Goal: Task Accomplishment & Management: Use online tool/utility

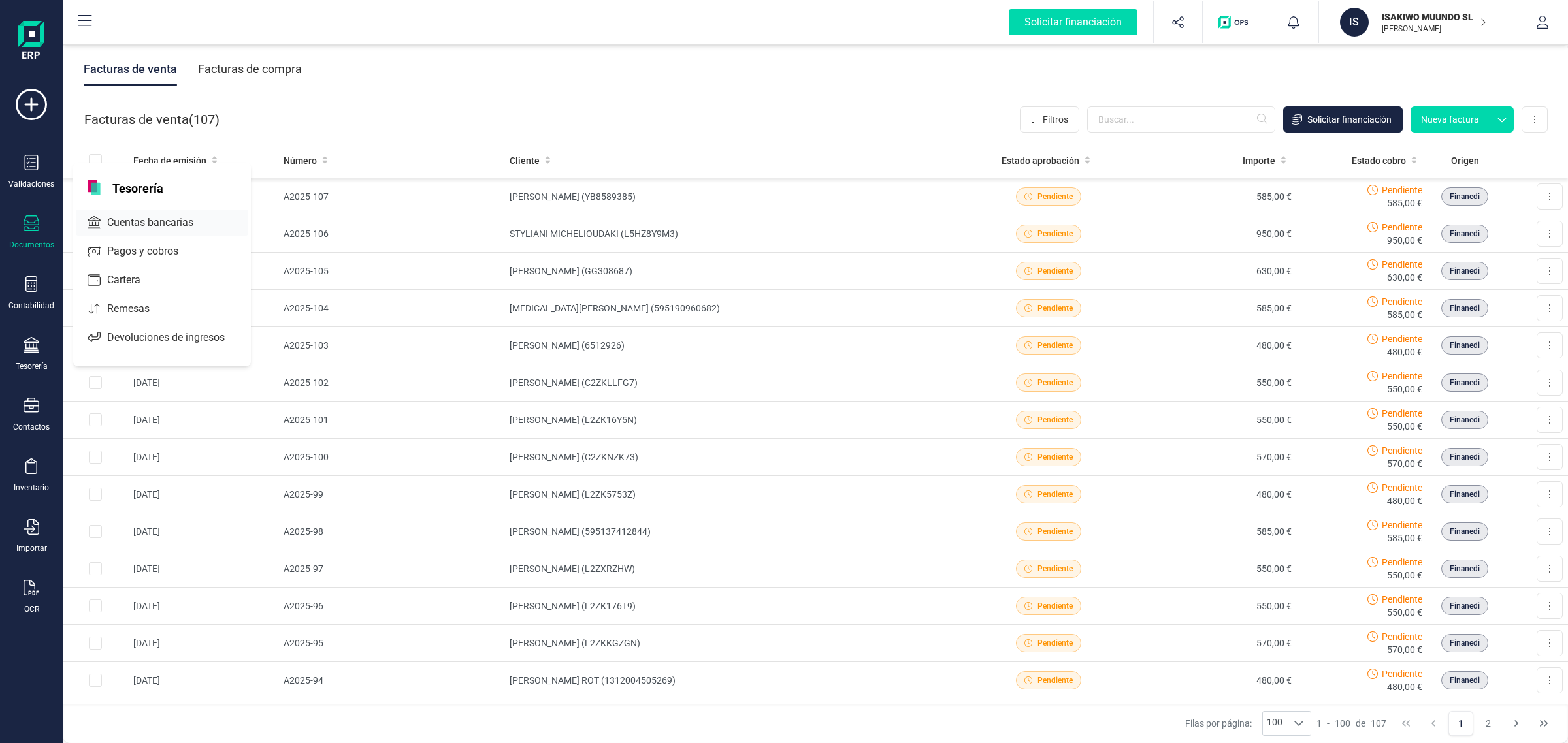
click at [172, 217] on span "Cuentas bancarias" at bounding box center [159, 223] width 115 height 16
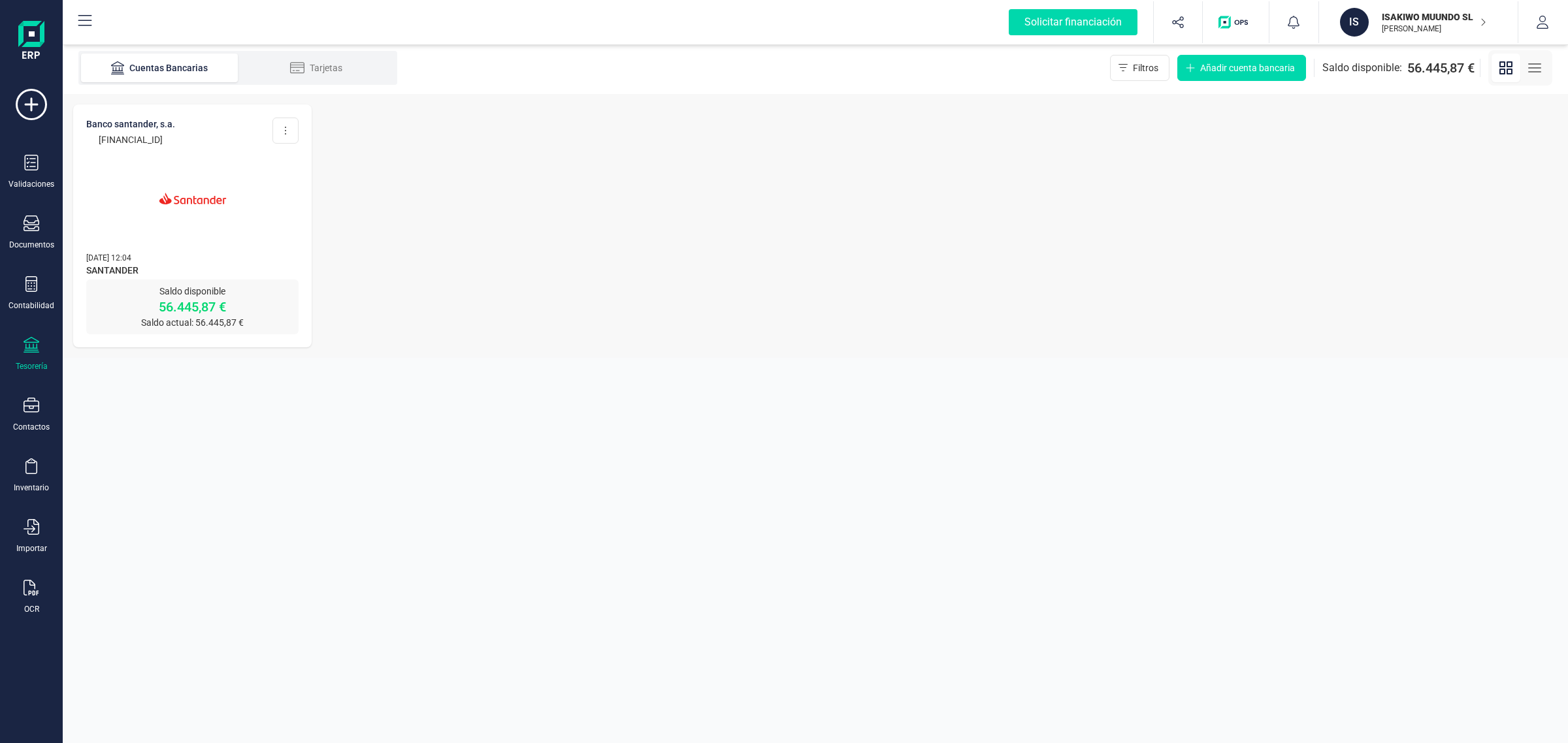
click at [1425, 28] on p "[PERSON_NAME]" at bounding box center [1434, 28] width 105 height 10
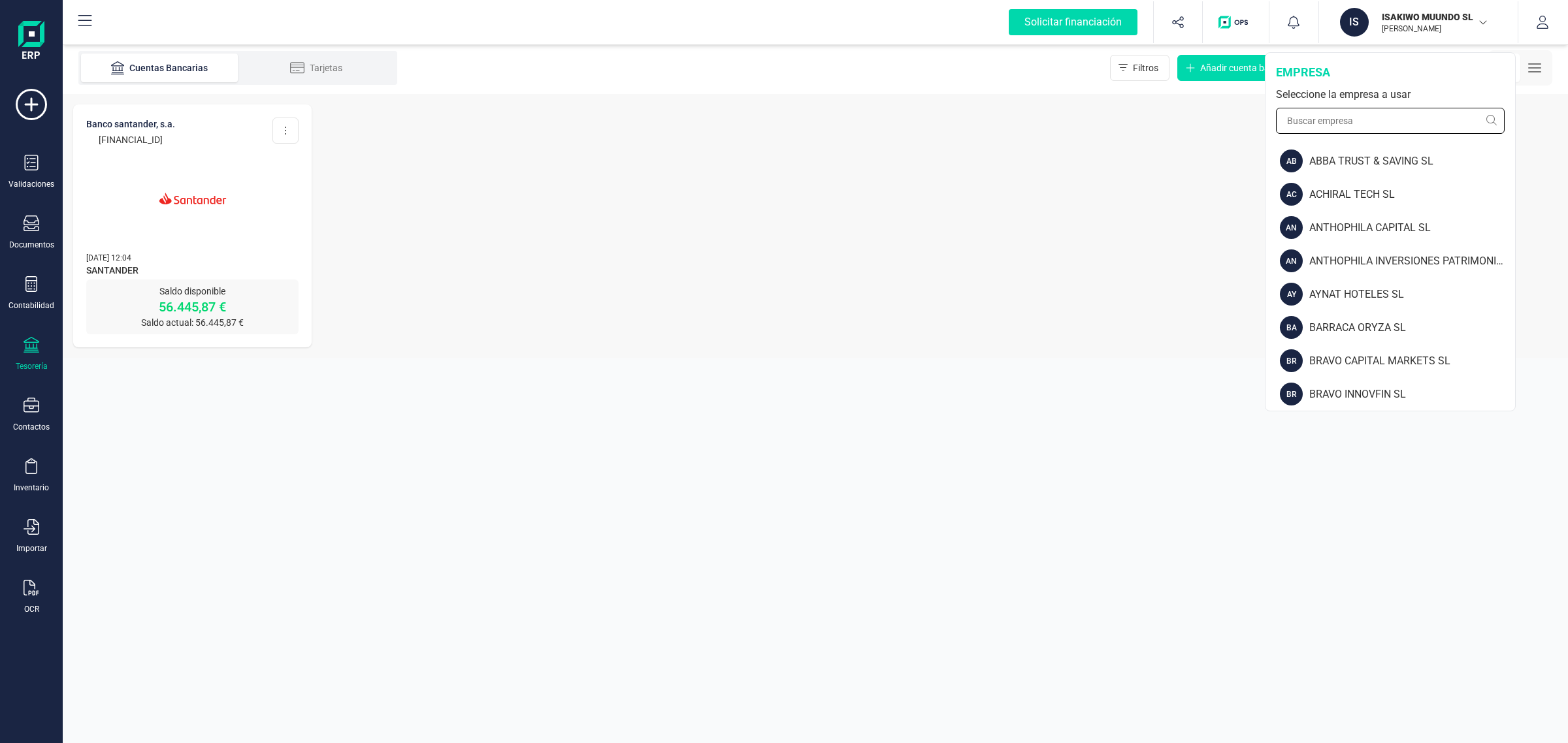
click at [1371, 113] on input "text" at bounding box center [1390, 121] width 228 height 26
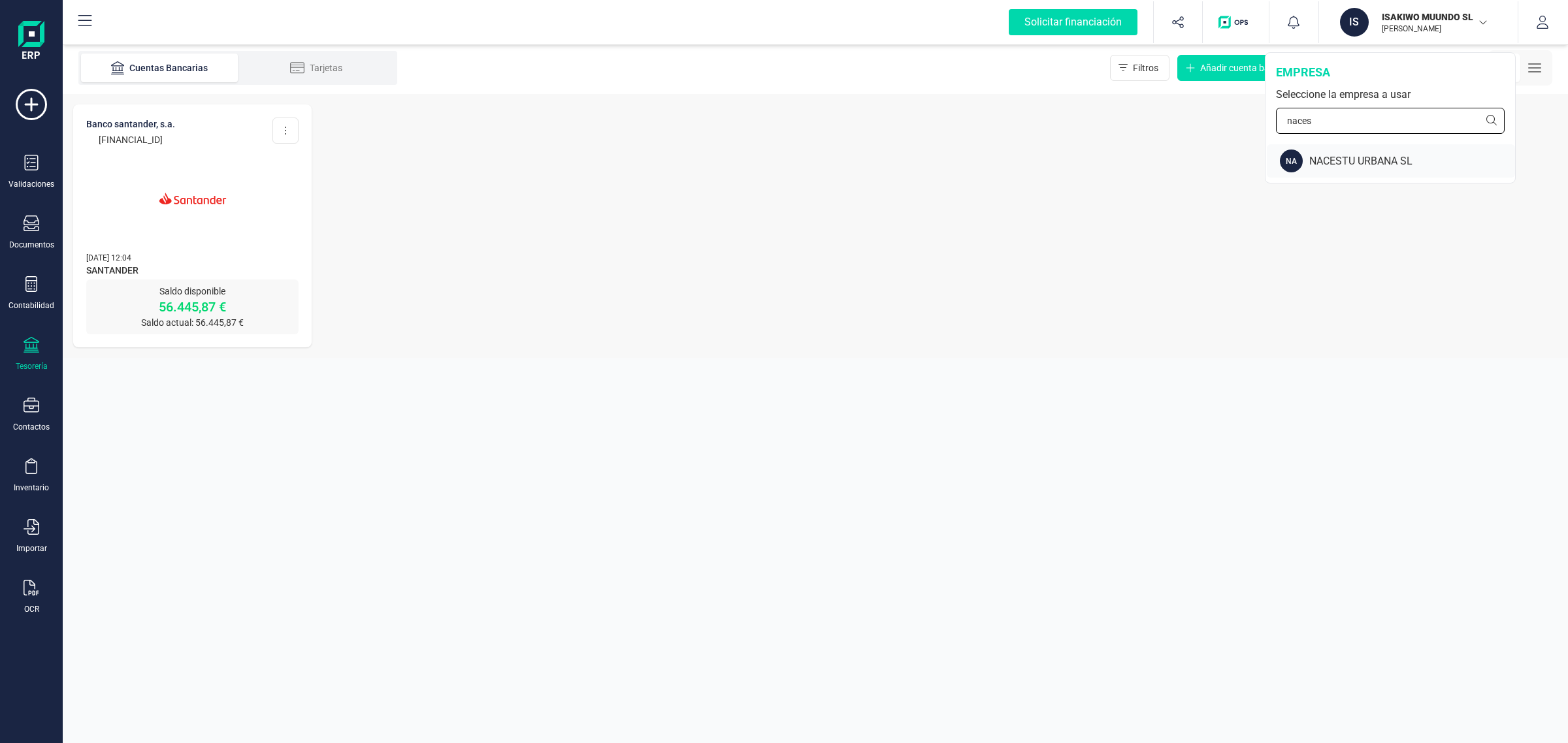
type input "naces"
click at [1370, 149] on div "NA NACESTU URBANA SL" at bounding box center [1390, 161] width 248 height 34
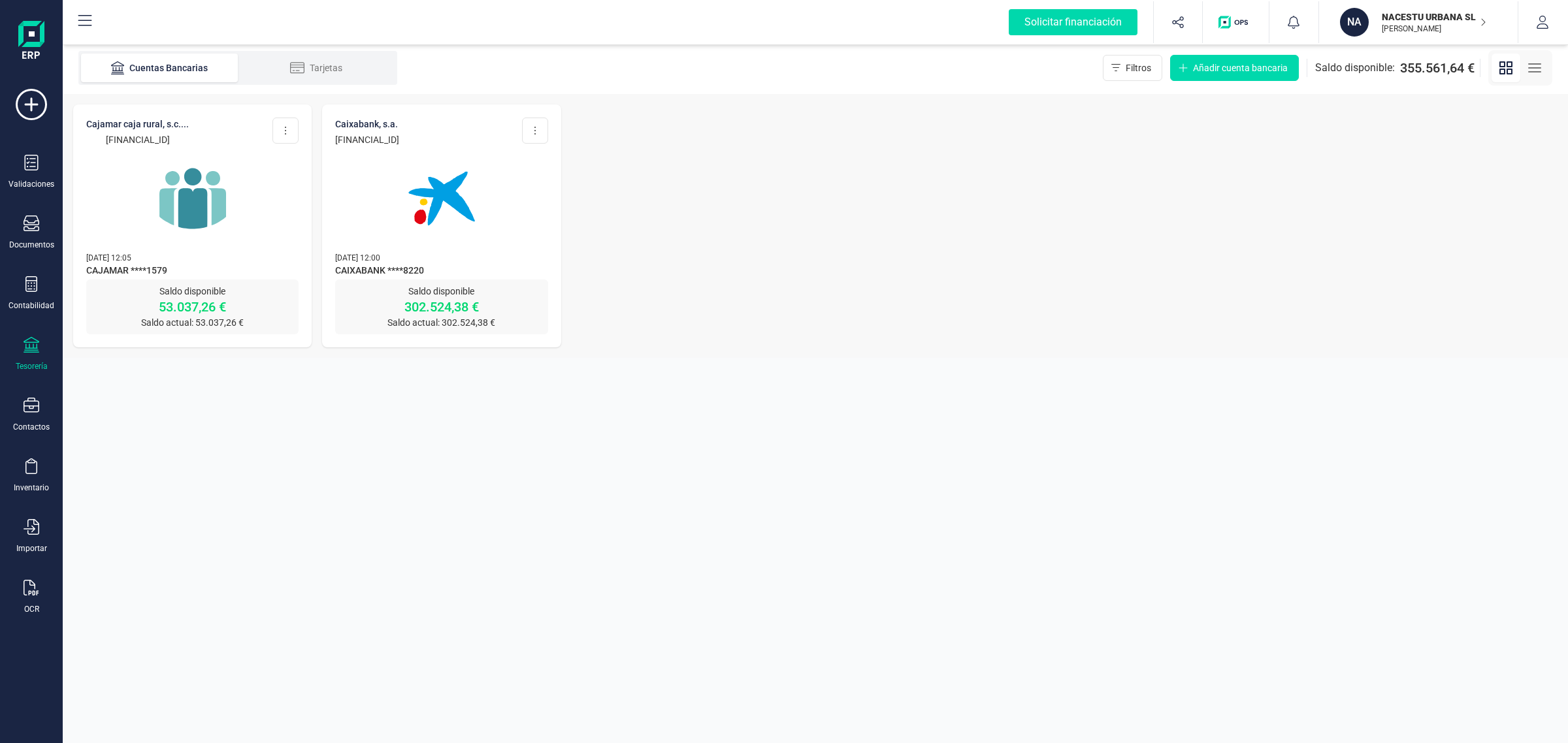
click at [171, 260] on p "[DATE] 12:05" at bounding box center [192, 257] width 212 height 13
click at [226, 222] on img at bounding box center [192, 198] width 110 height 109
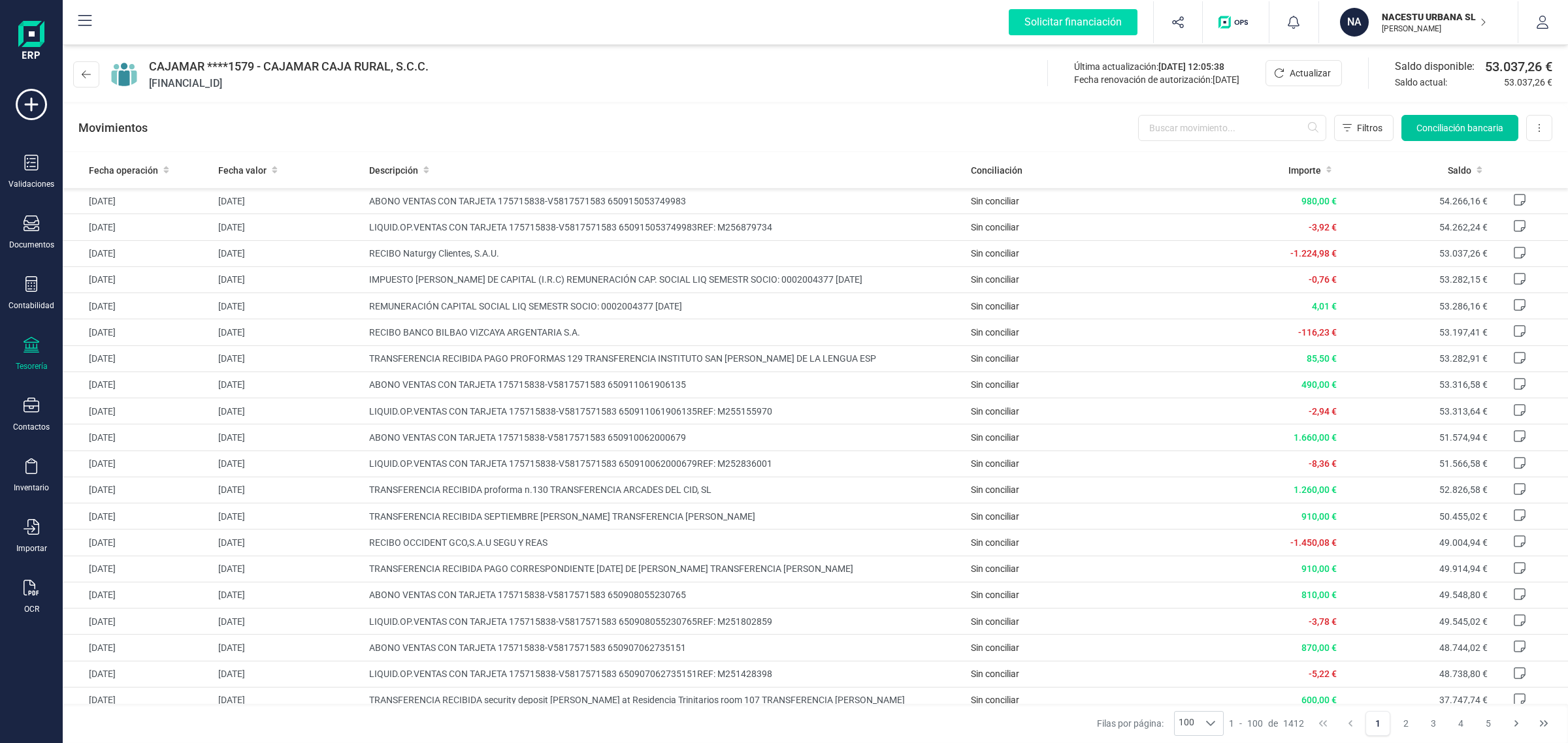
click at [1467, 123] on span "Conciliación bancaria" at bounding box center [1459, 128] width 87 height 13
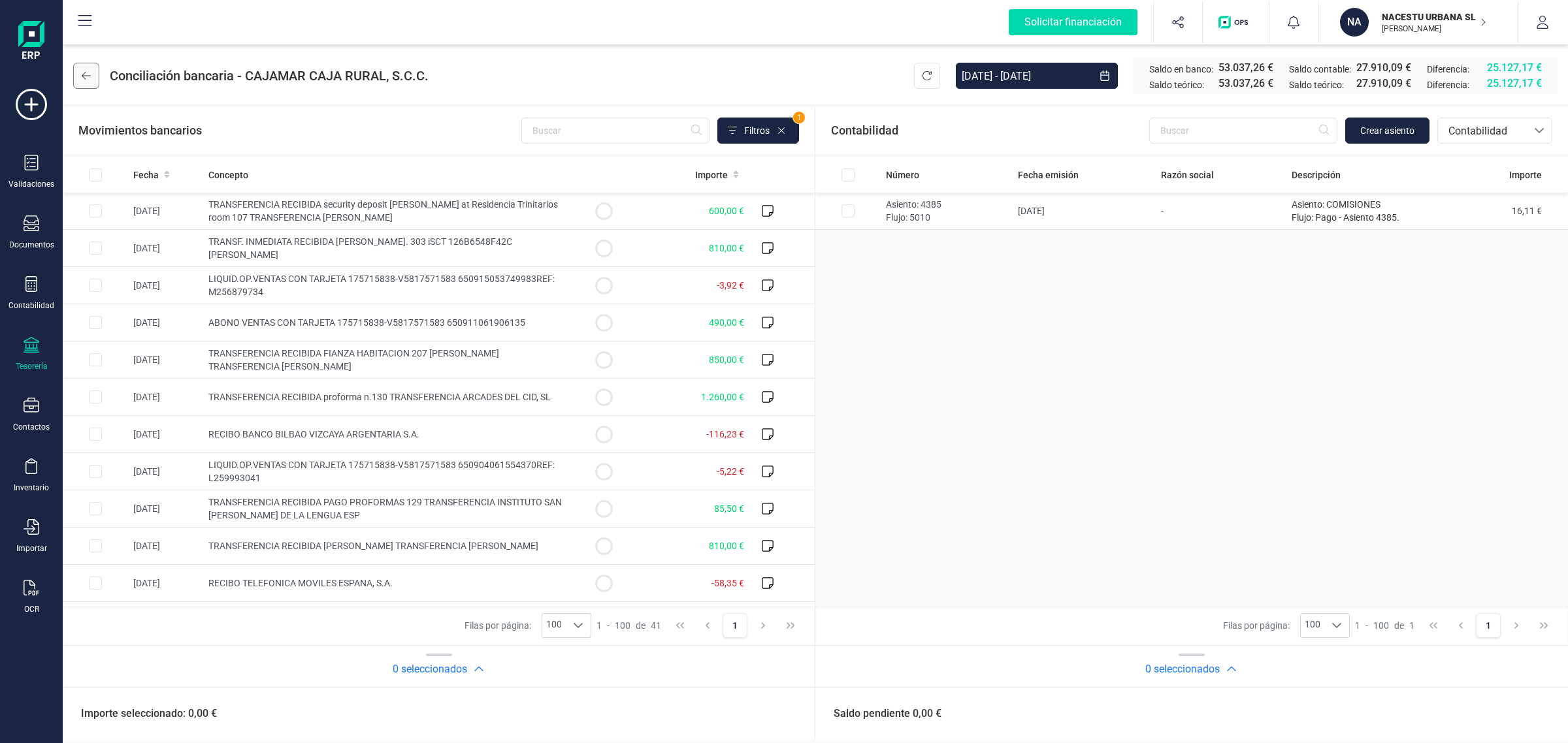
click at [83, 79] on icon at bounding box center [86, 75] width 9 height 10
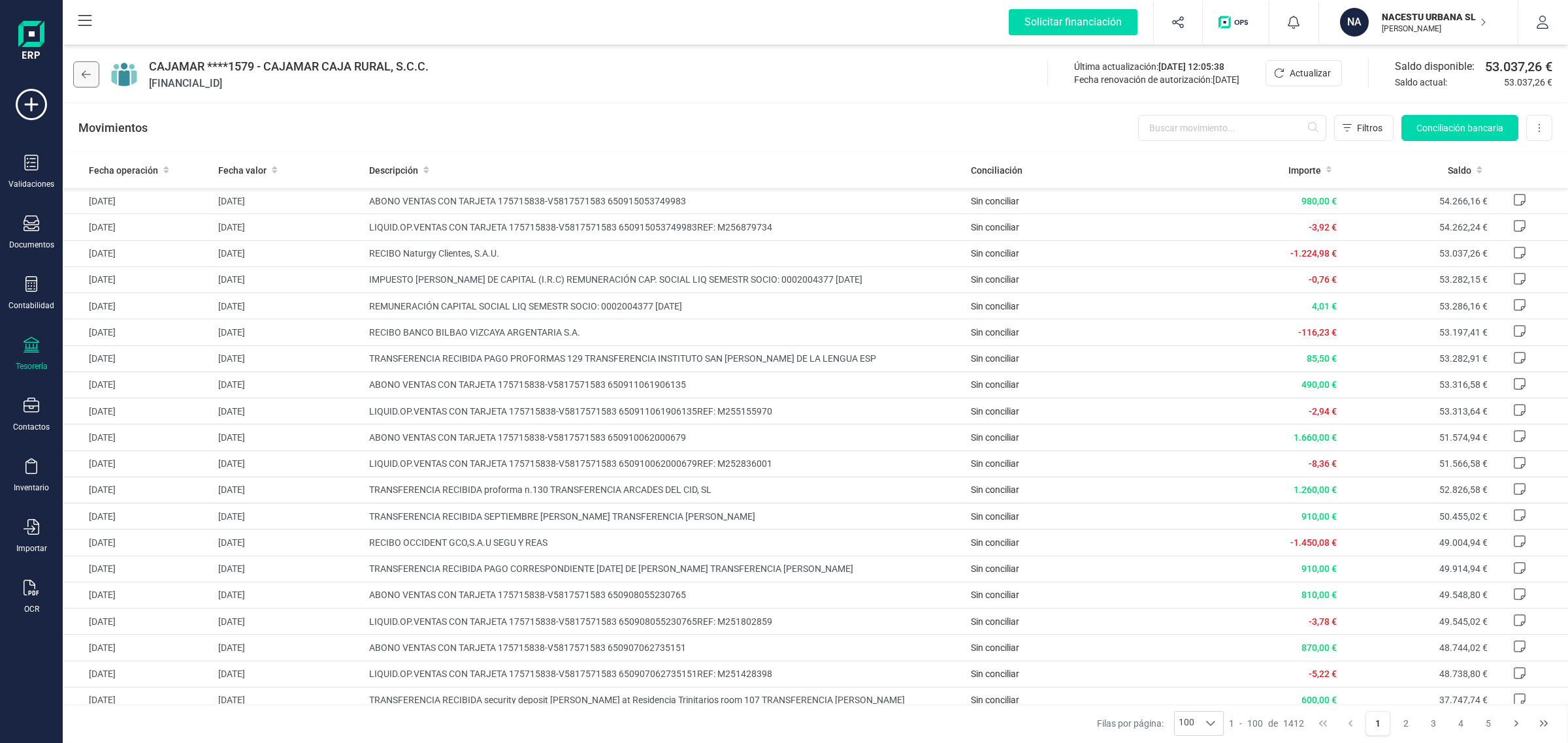
click at [83, 77] on icon at bounding box center [86, 74] width 9 height 10
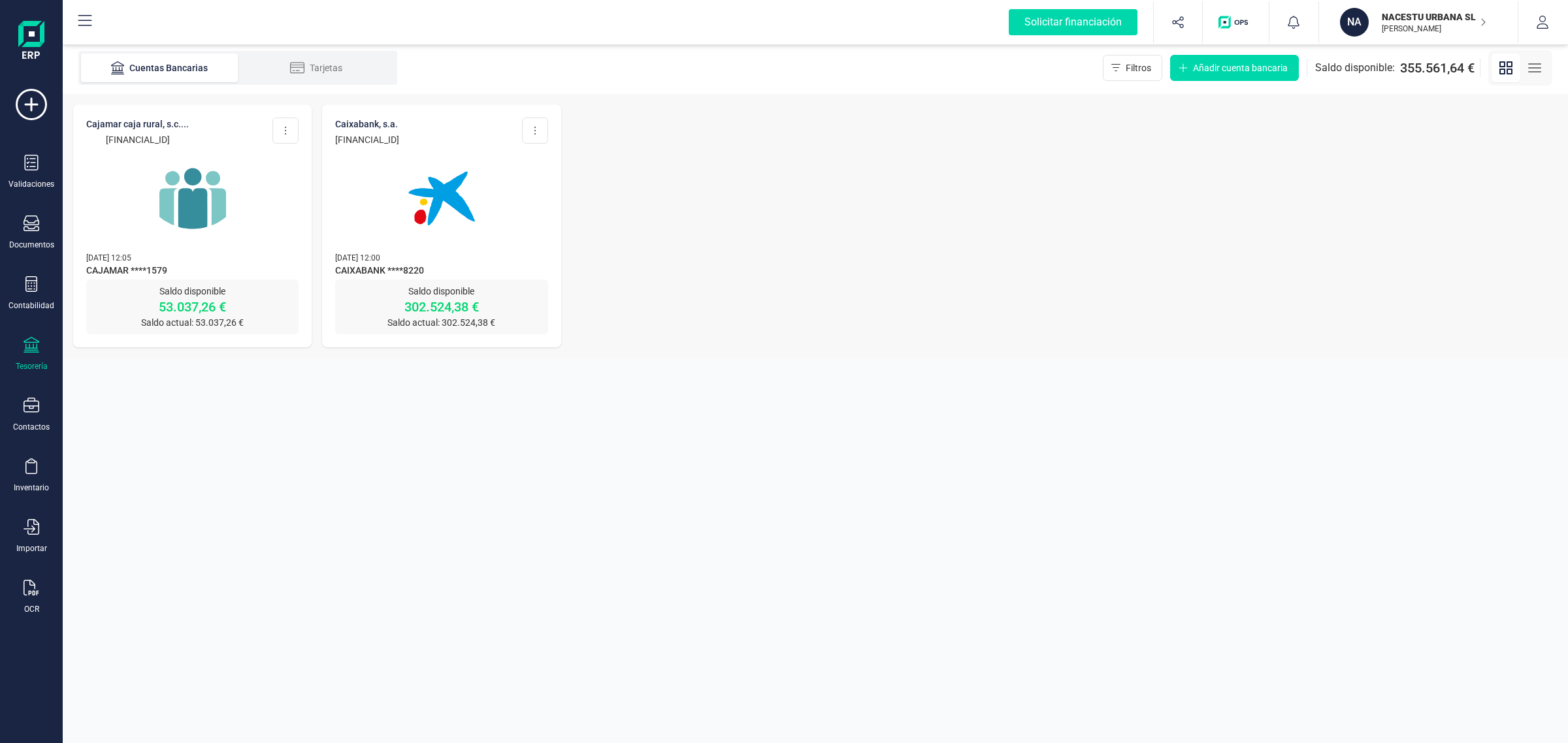
click at [510, 201] on div at bounding box center [441, 190] width 212 height 89
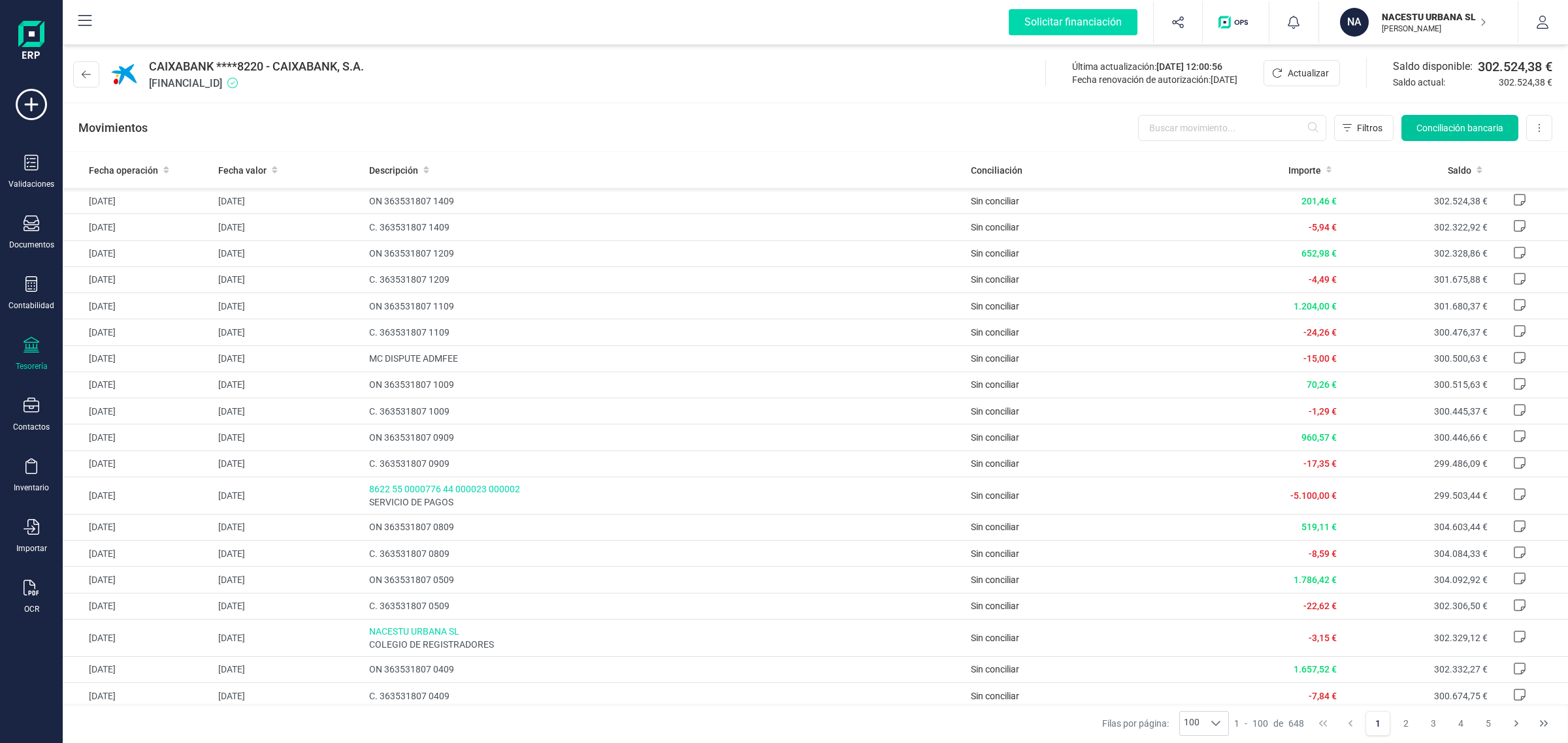
click at [1450, 129] on span "Conciliación bancaria" at bounding box center [1459, 128] width 87 height 13
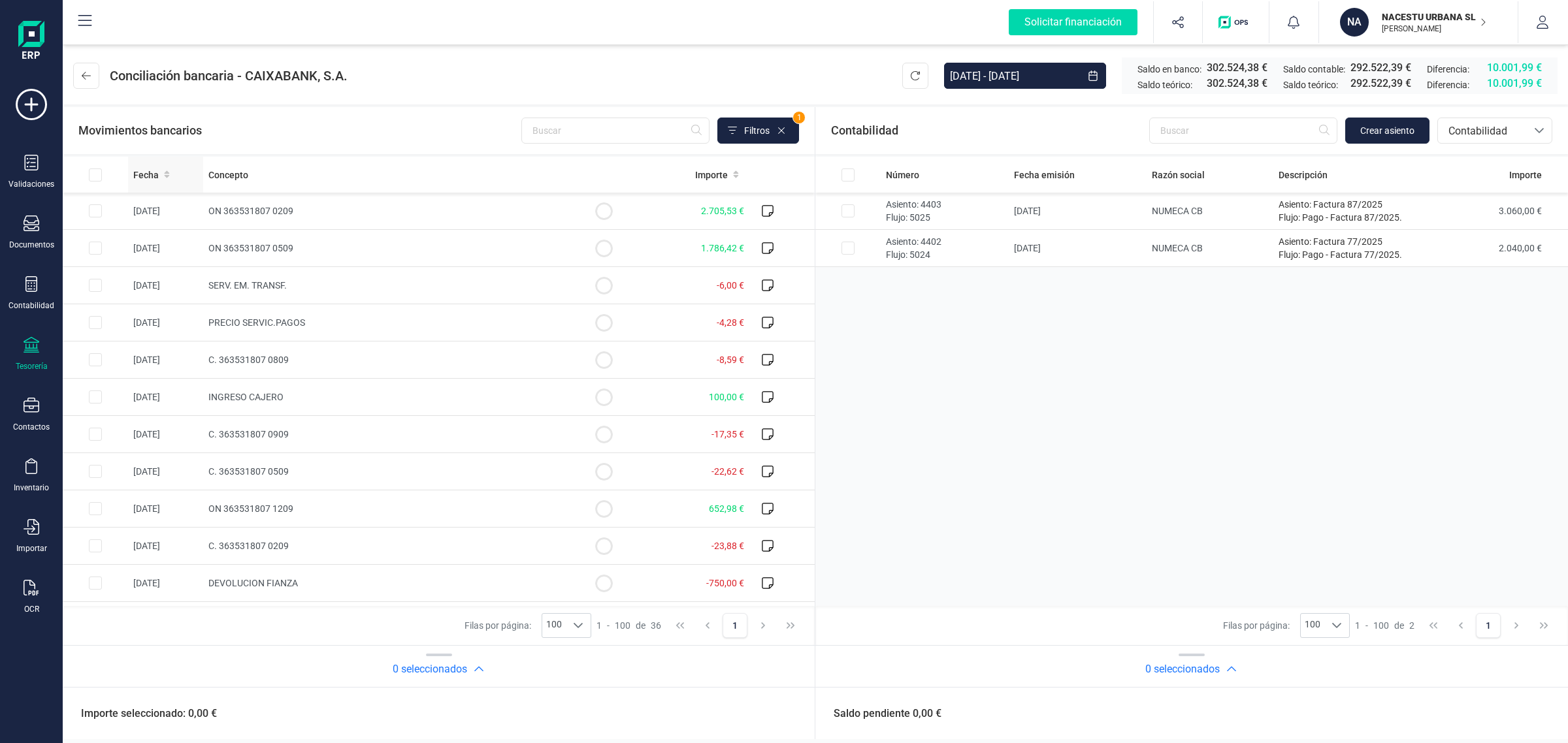
click at [166, 173] on icon at bounding box center [167, 175] width 6 height 7
click at [312, 199] on td "INGRESO CAJERO" at bounding box center [387, 211] width 368 height 37
checkbox input "true"
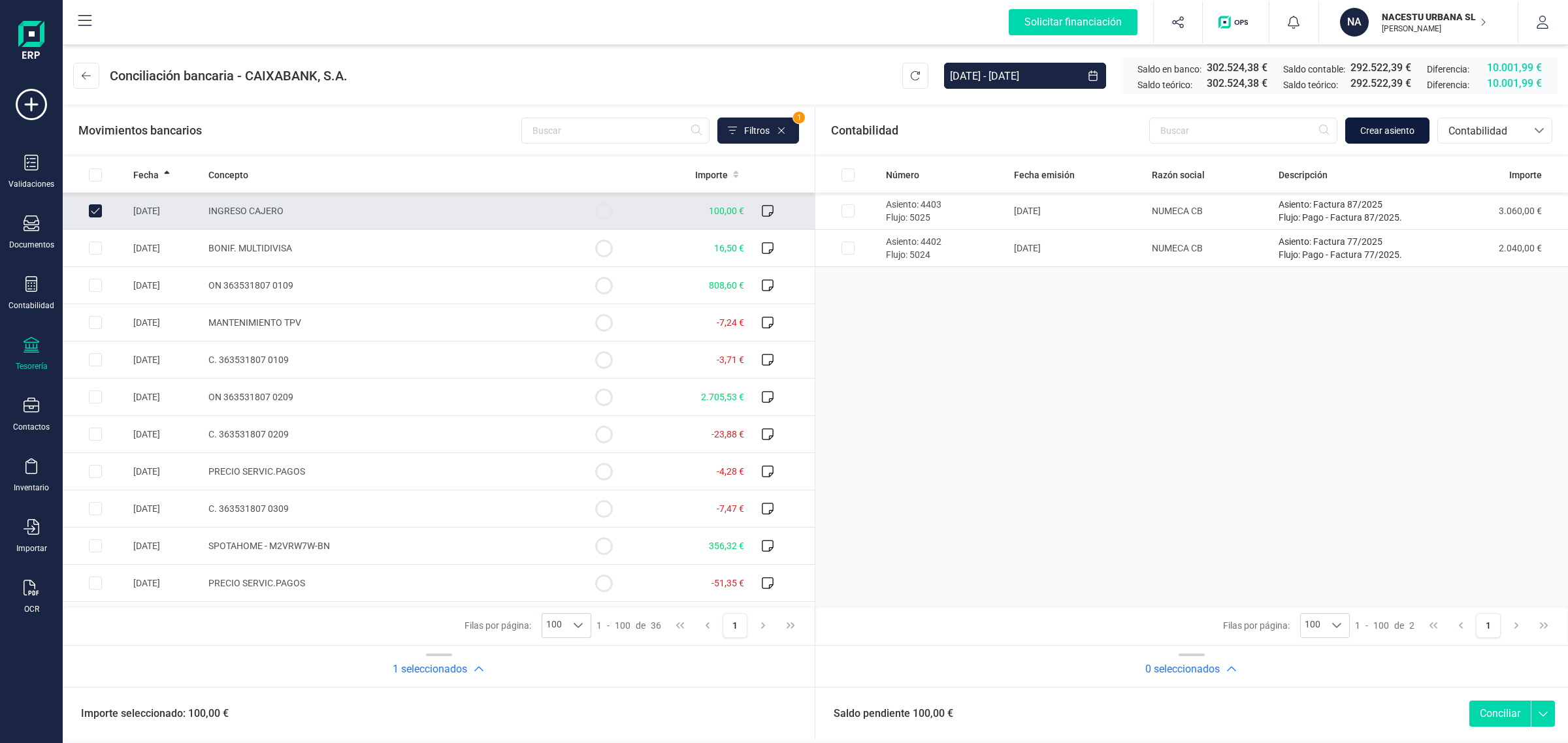
click at [1393, 134] on span "Crear asiento" at bounding box center [1387, 131] width 54 height 13
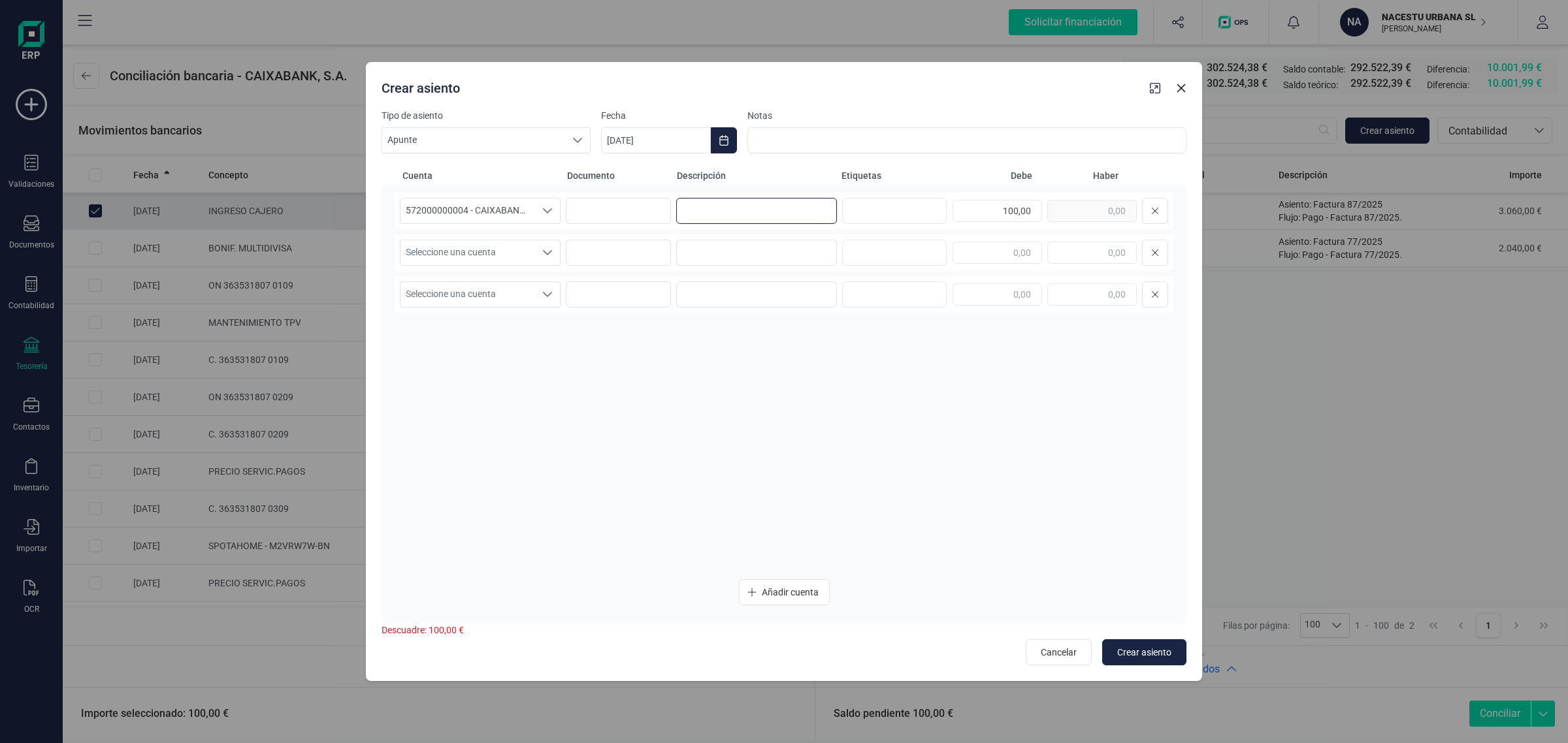
click at [758, 207] on input at bounding box center [756, 211] width 161 height 26
paste input "[PERSON_NAME]"
type input "[PERSON_NAME]"
click at [732, 249] on input at bounding box center [756, 253] width 161 height 26
paste input "[PERSON_NAME]"
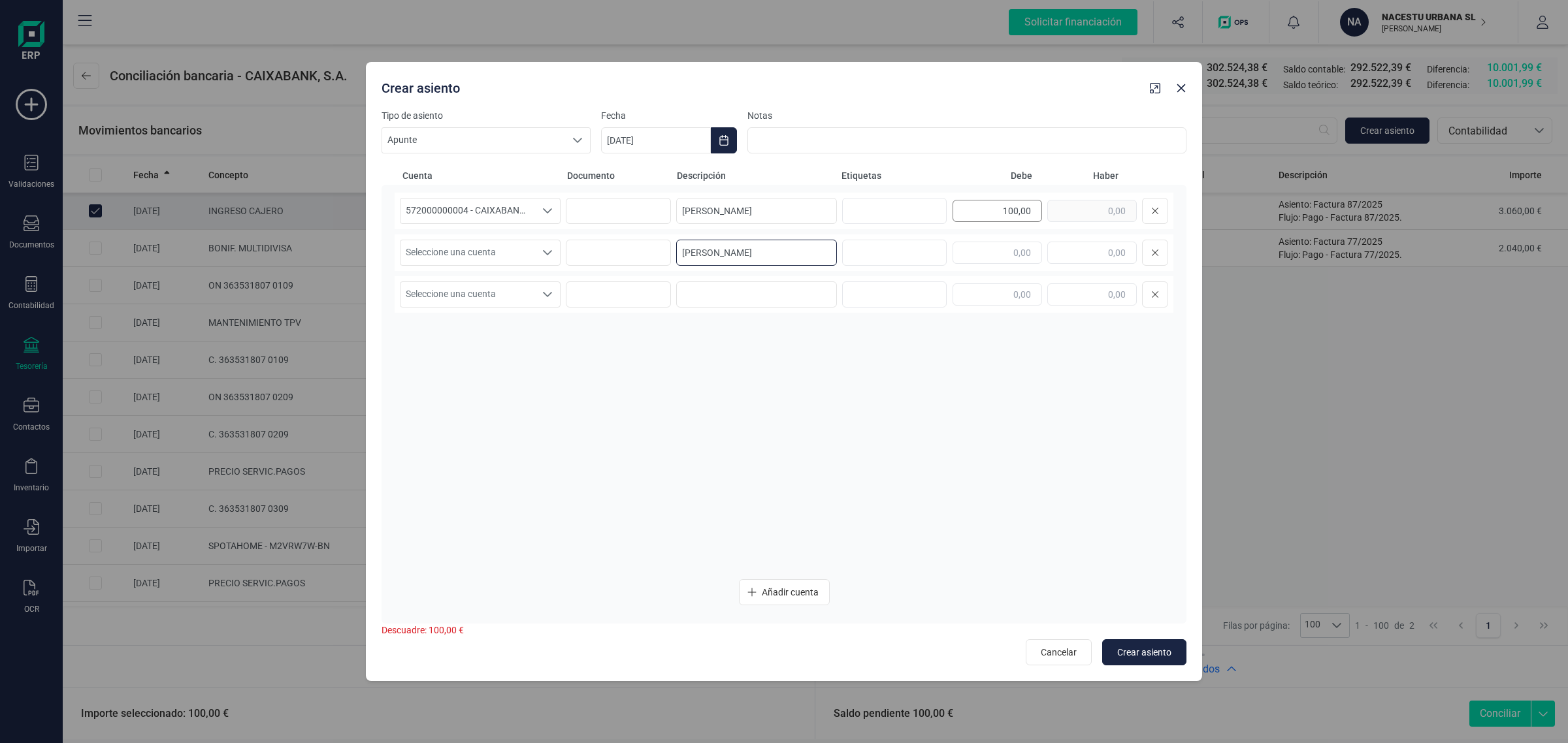
type input "[PERSON_NAME]"
click at [1073, 206] on div "100,00" at bounding box center [1060, 211] width 215 height 26
click at [1096, 253] on input "text" at bounding box center [1092, 253] width 90 height 22
paste input "100,00"
type input "100,00"
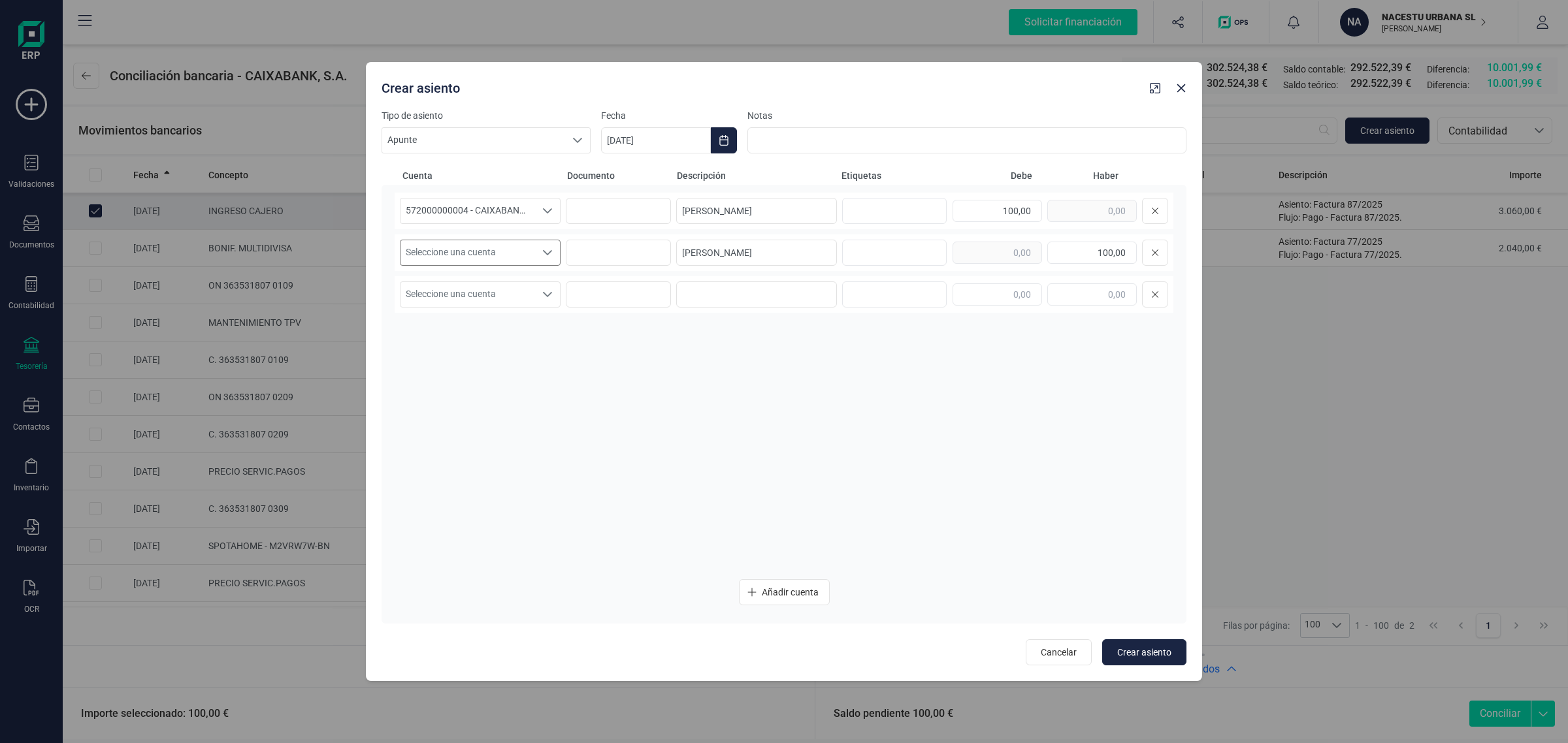
click at [459, 252] on span "Seleccione una cuenta" at bounding box center [468, 253] width 135 height 25
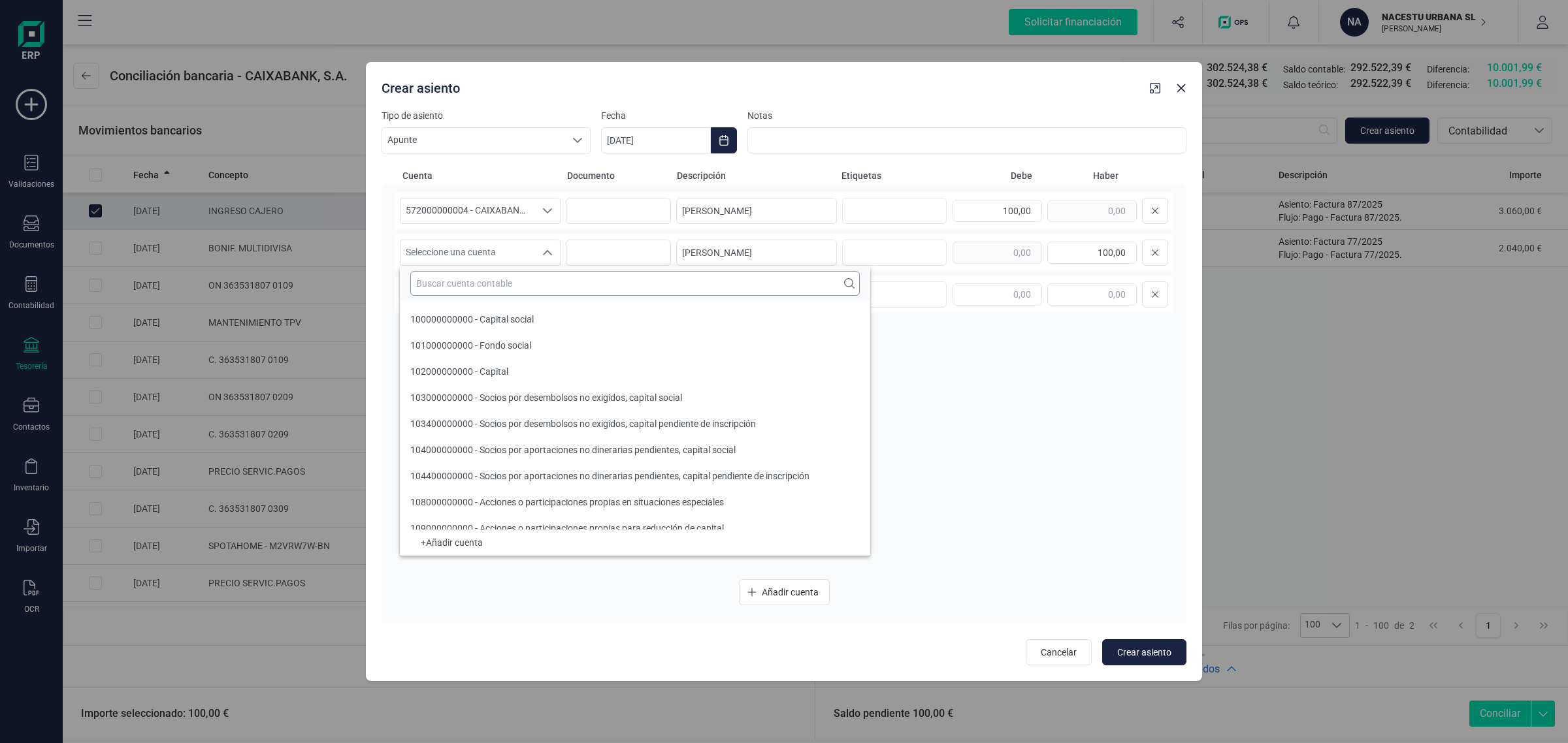
click at [451, 282] on input "text" at bounding box center [635, 284] width 449 height 25
click at [485, 286] on input "text" at bounding box center [635, 284] width 449 height 25
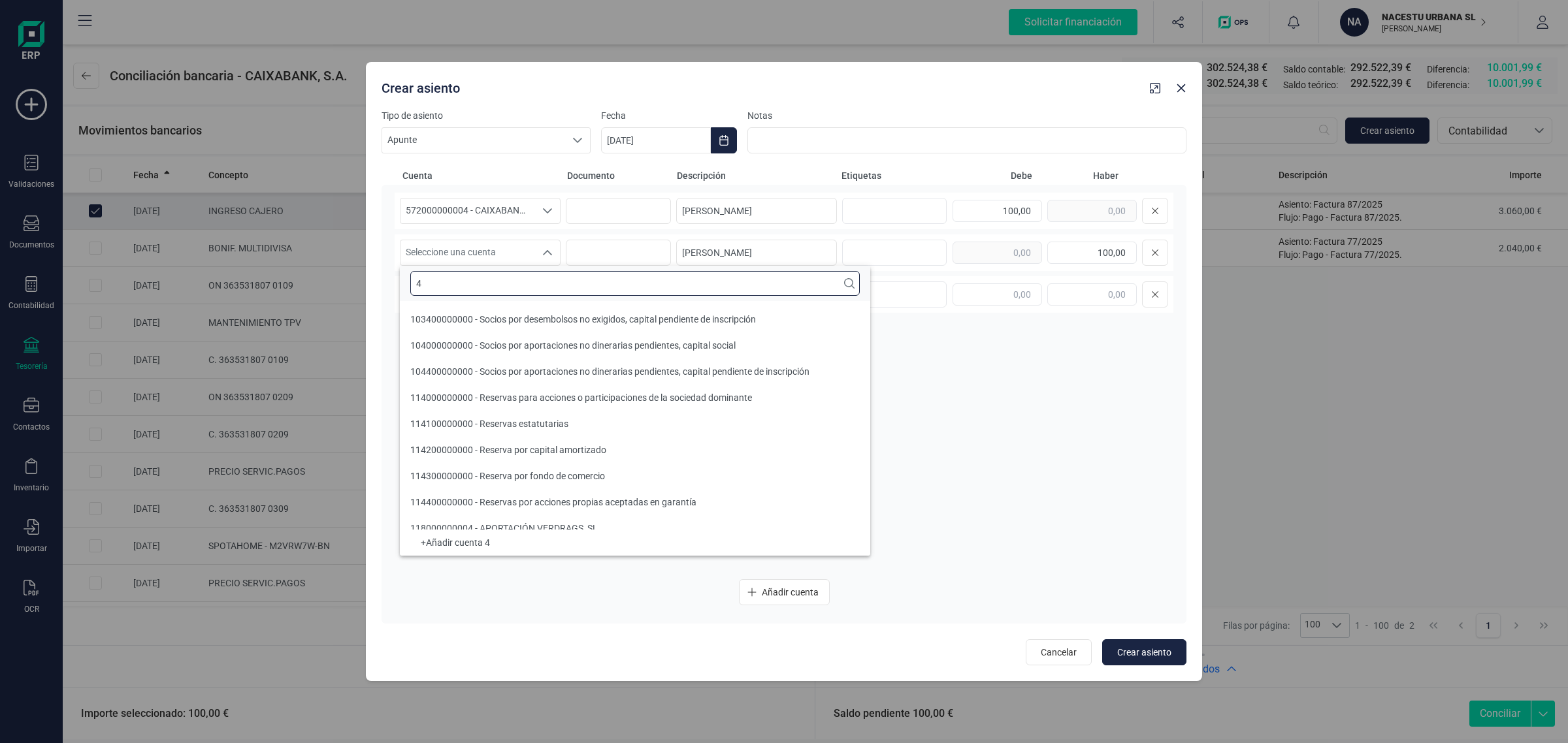
scroll to position [5, 0]
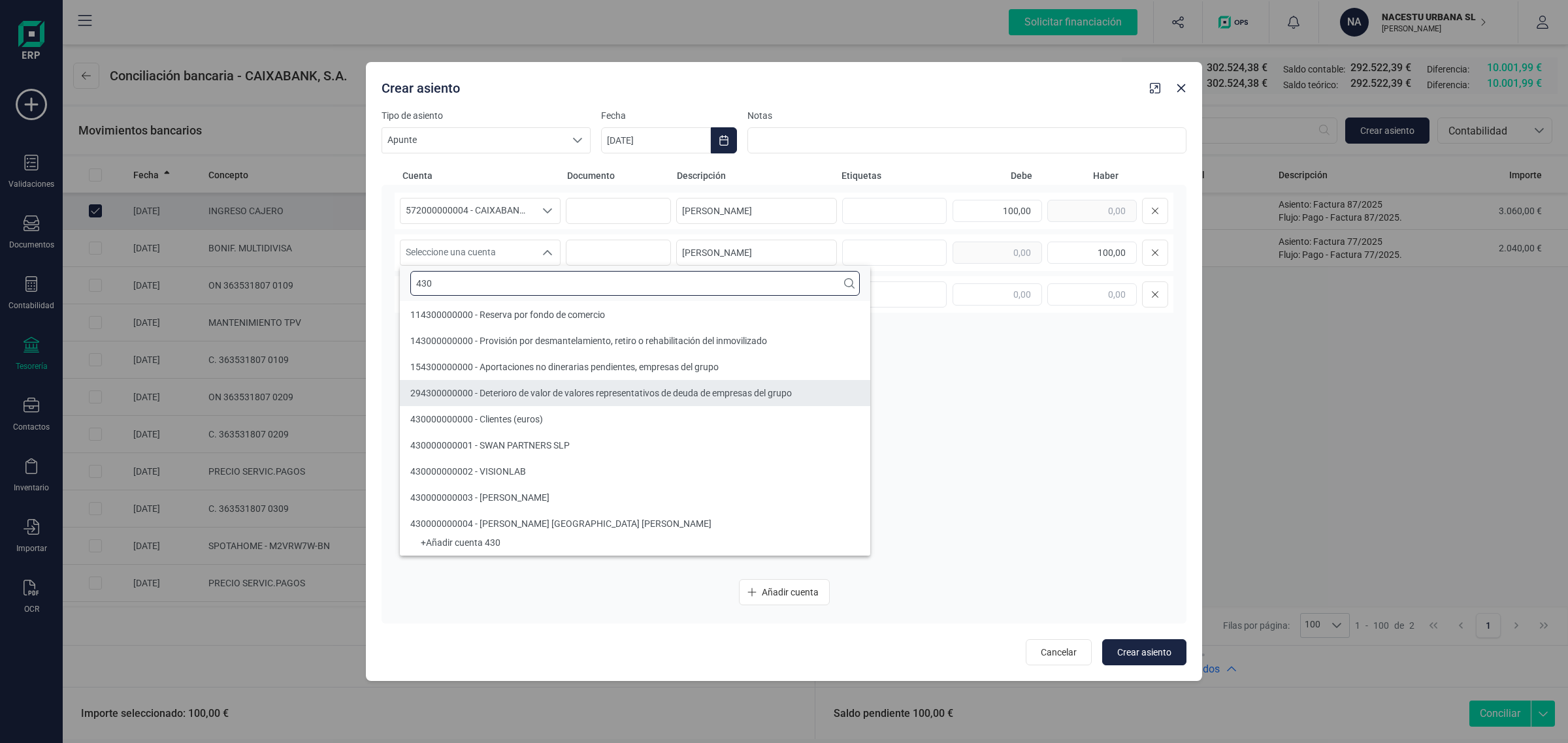
type input "430"
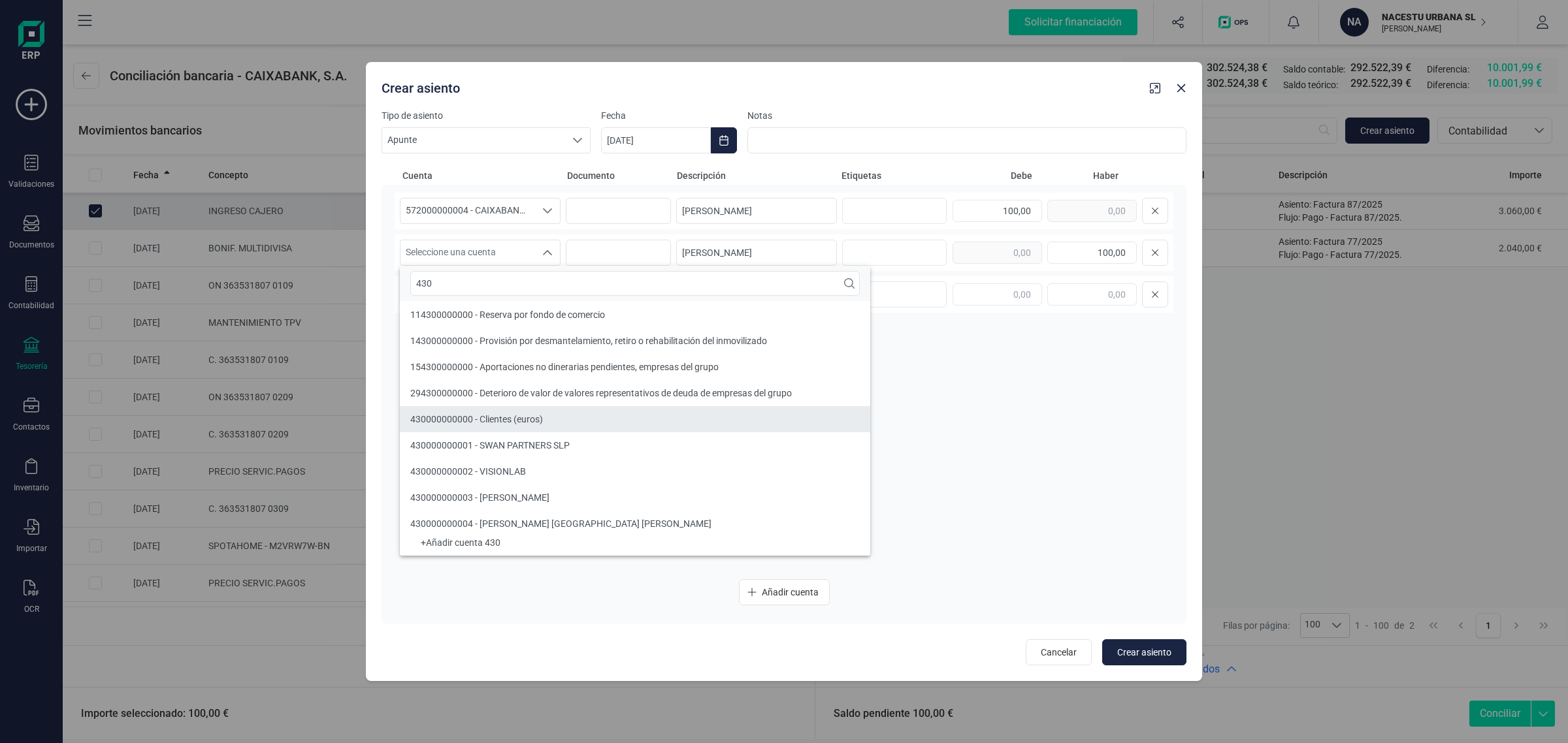
click at [510, 414] on span "430000000000 - Clientes (euros)" at bounding box center [476, 418] width 133 height 10
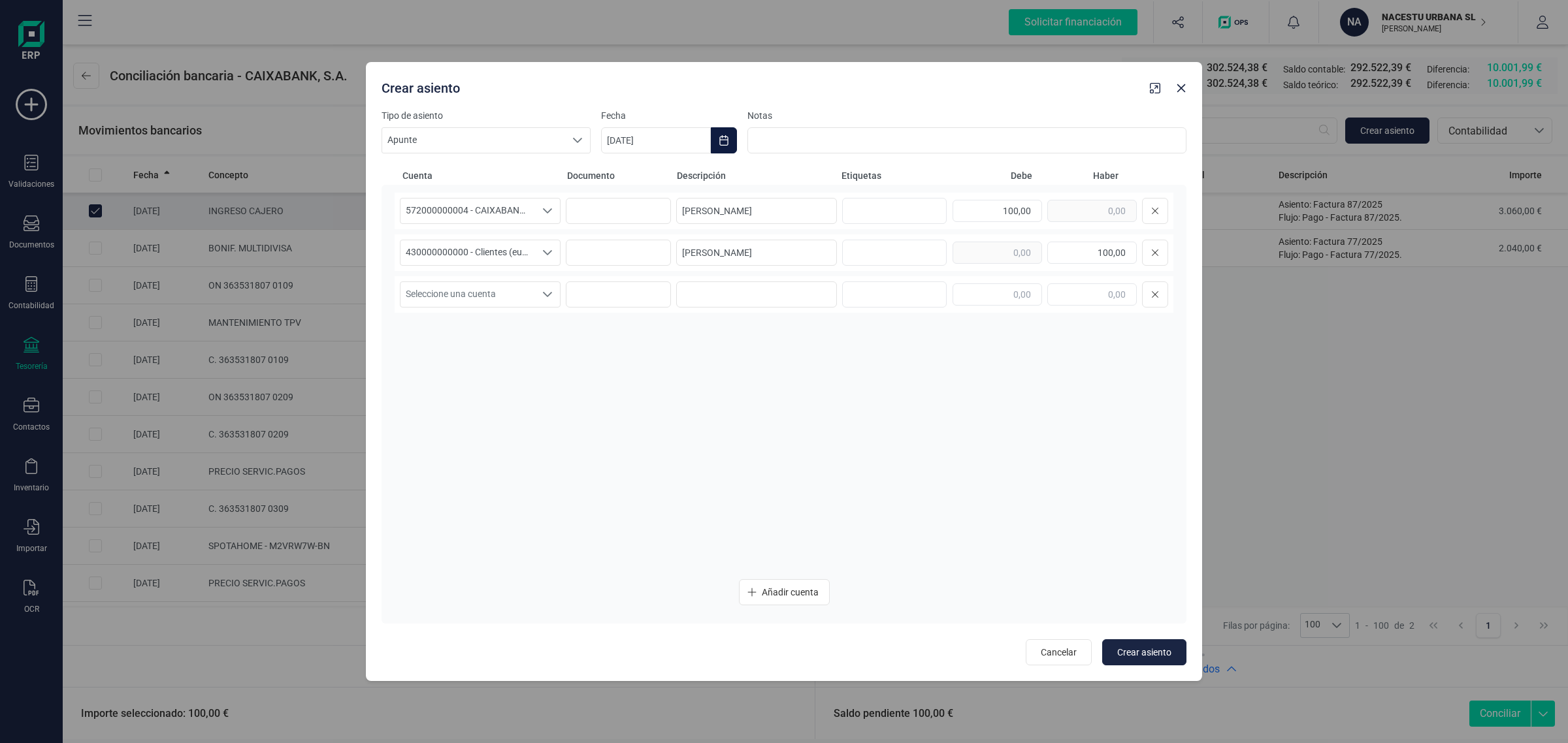
click at [726, 131] on button "Choose Date" at bounding box center [724, 140] width 26 height 26
click at [622, 178] on icon "Previous Month" at bounding box center [626, 179] width 10 height 10
click at [851, 252] on span "1" at bounding box center [850, 256] width 26 height 26
type input "[DATE]"
click at [1163, 655] on span "Crear asiento" at bounding box center [1144, 652] width 54 height 13
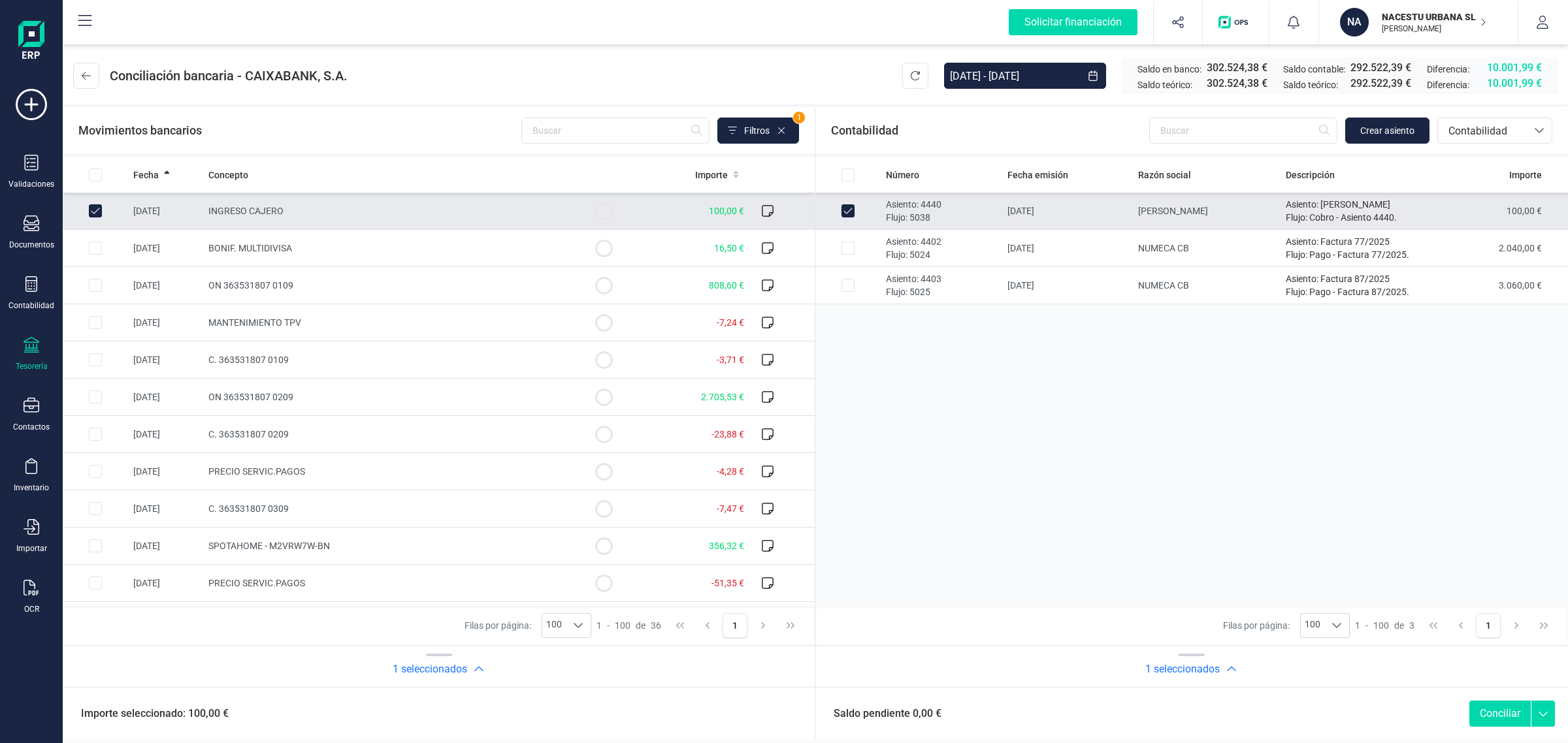
click at [1485, 712] on button "Conciliar" at bounding box center [1500, 714] width 62 height 26
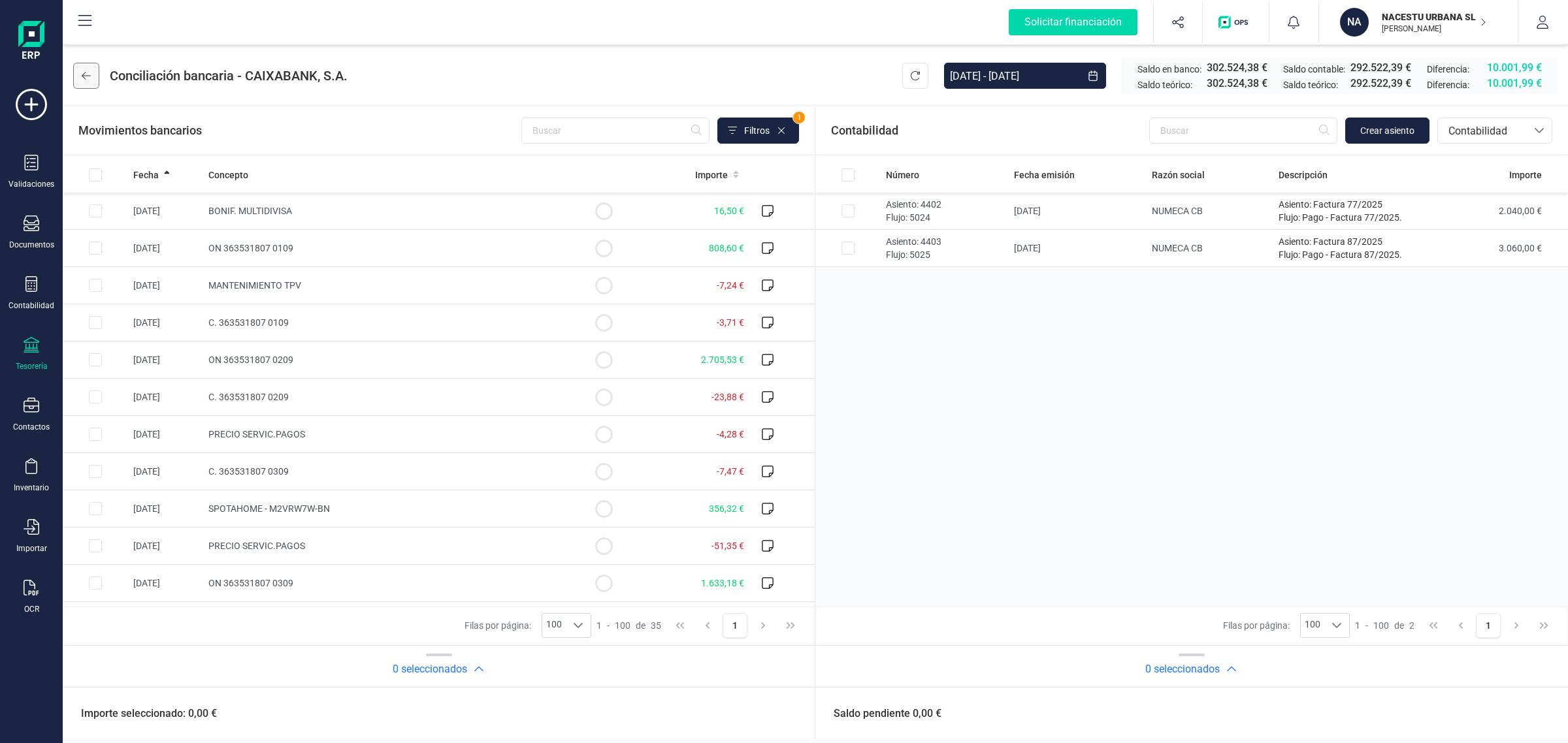
click at [95, 81] on button at bounding box center [86, 76] width 26 height 26
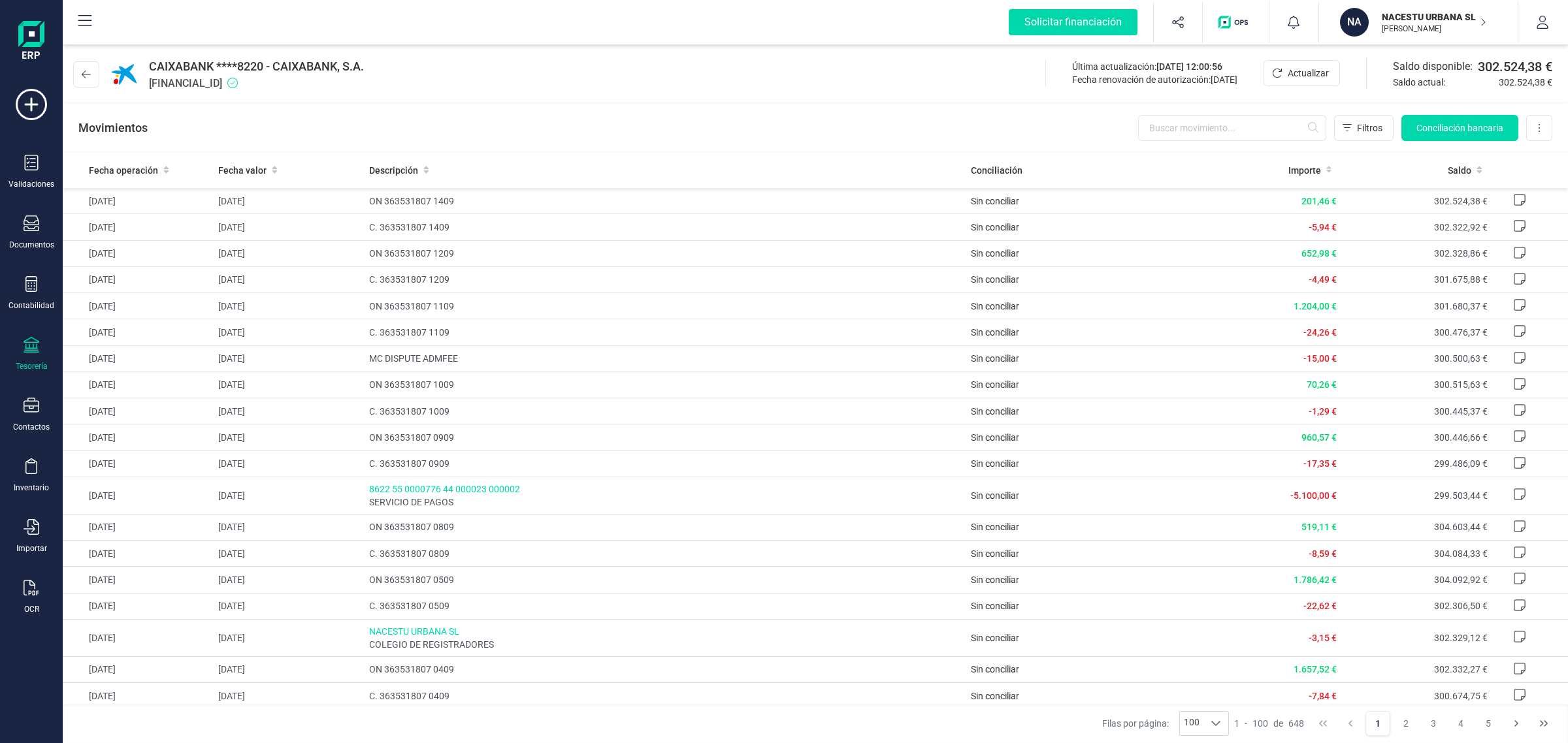
click at [29, 353] on div at bounding box center [31, 346] width 16 height 19
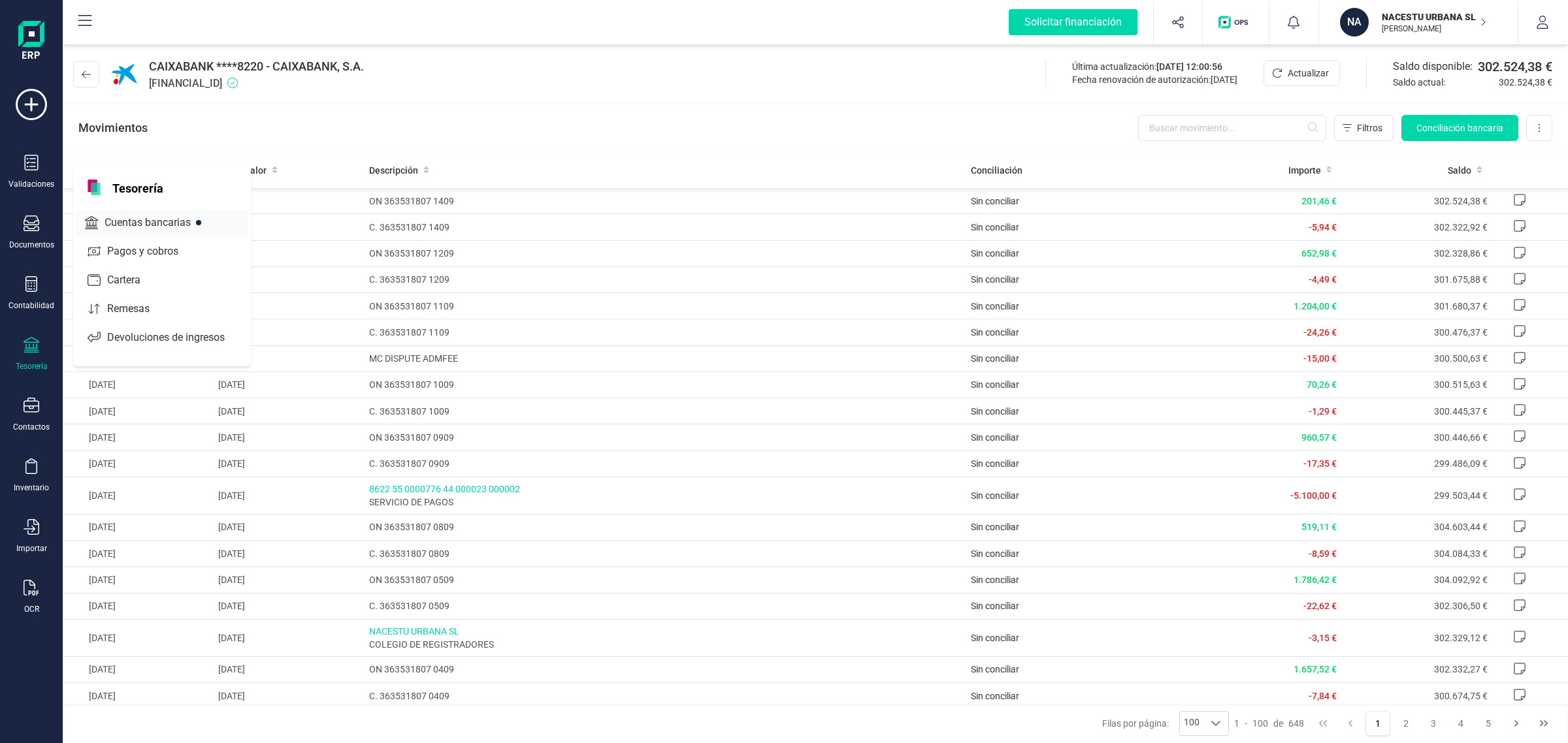
click at [128, 220] on span "Cuentas bancarias" at bounding box center [156, 223] width 115 height 16
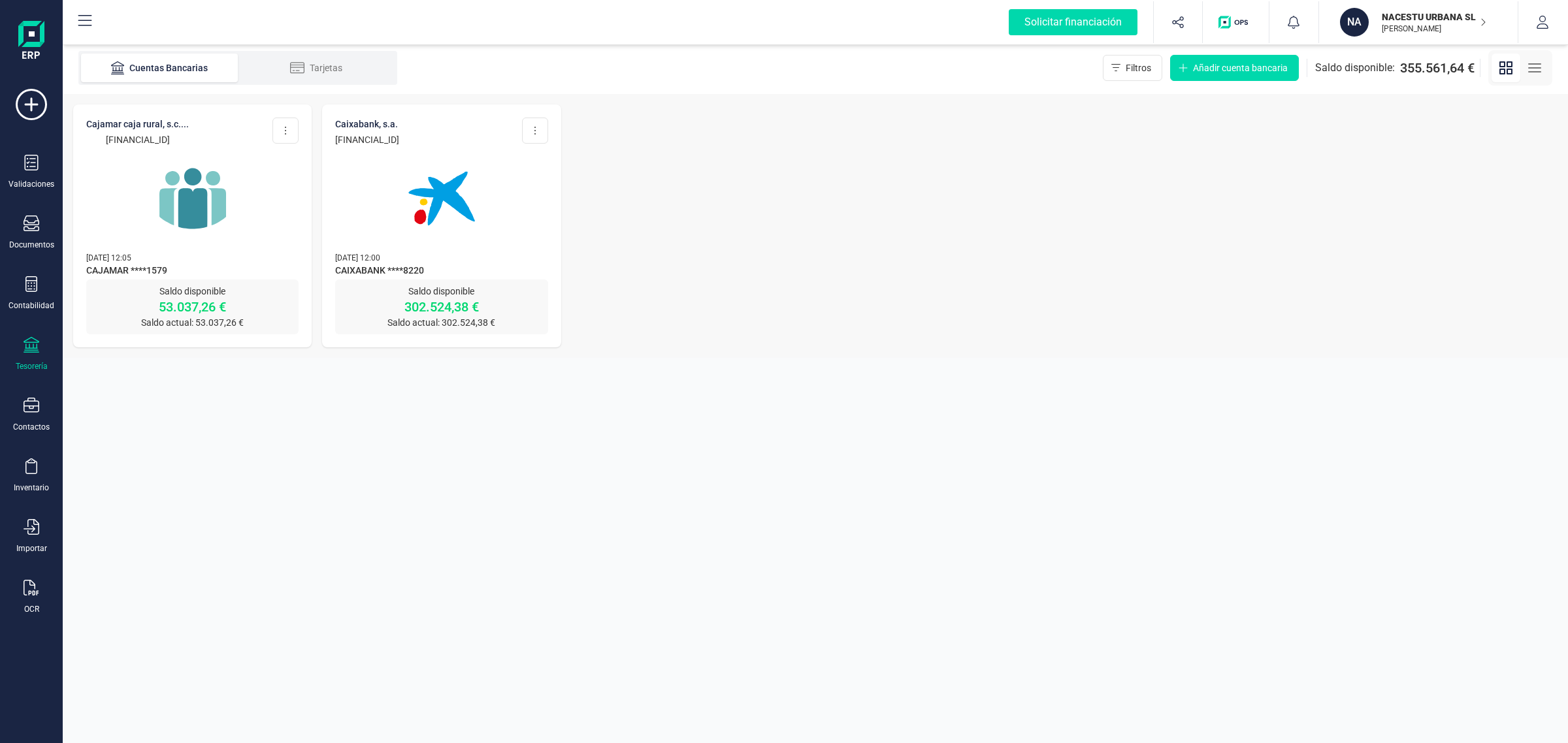
click at [450, 243] on img at bounding box center [441, 198] width 110 height 109
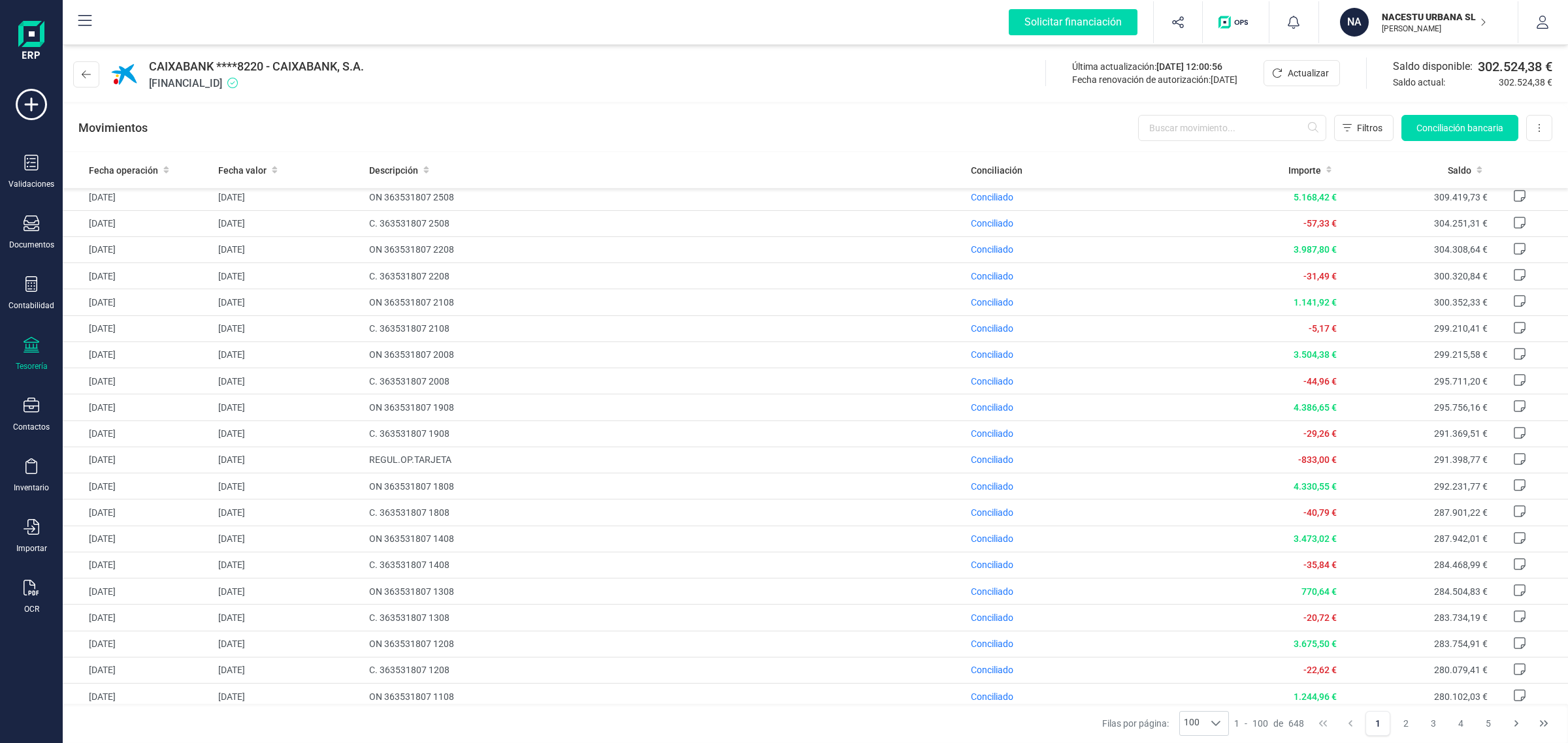
scroll to position [1306, 0]
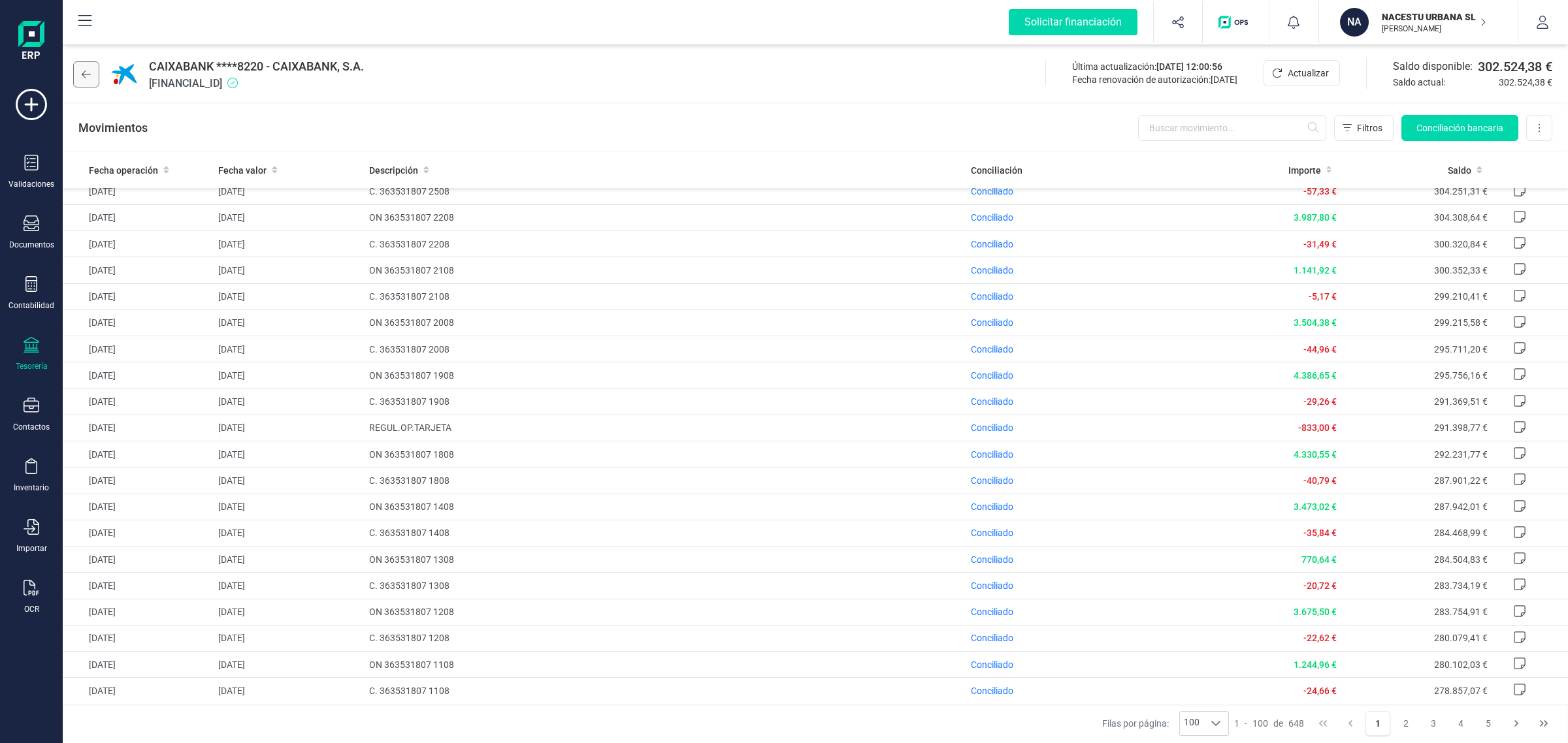
click at [86, 79] on icon at bounding box center [86, 74] width 9 height 10
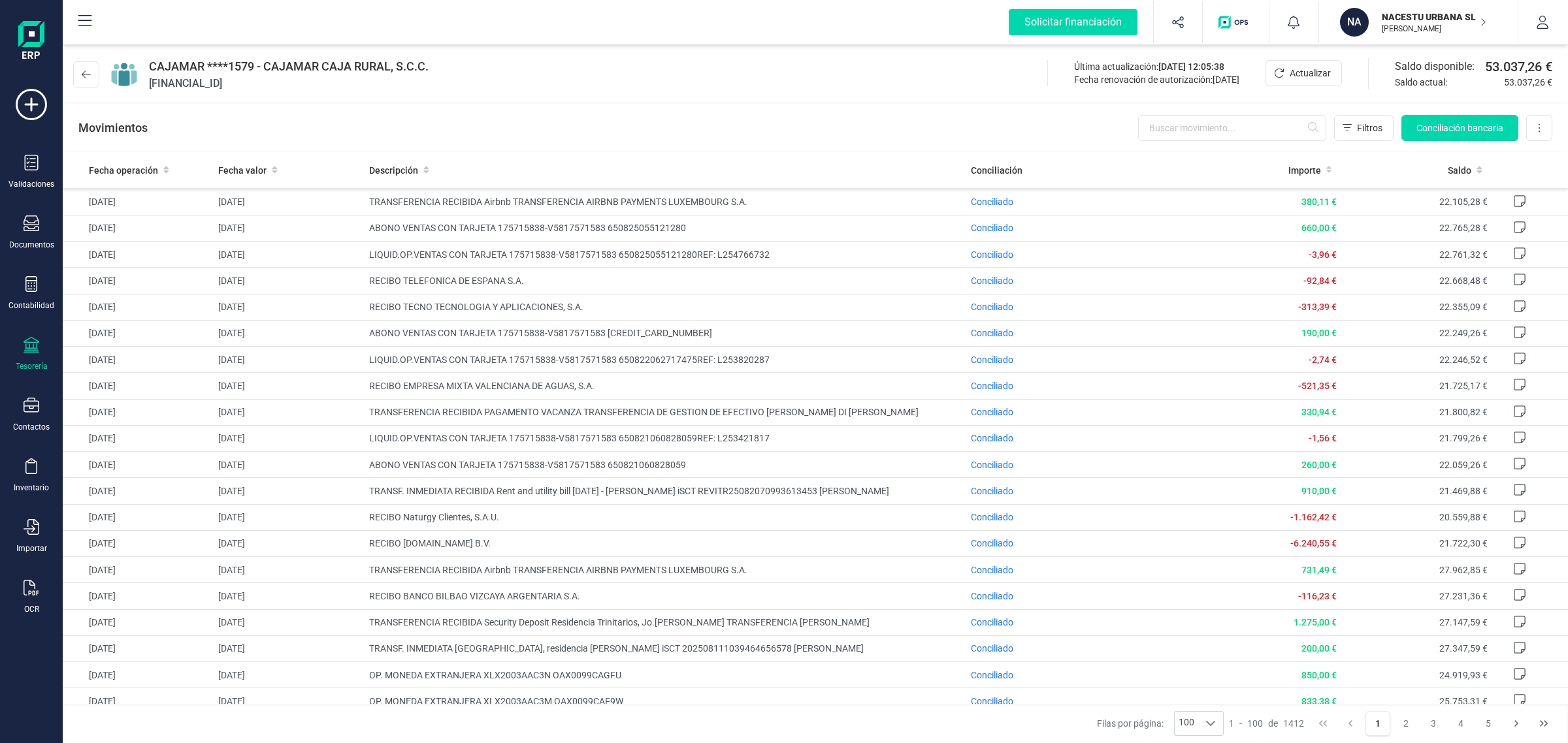
scroll to position [1714, 0]
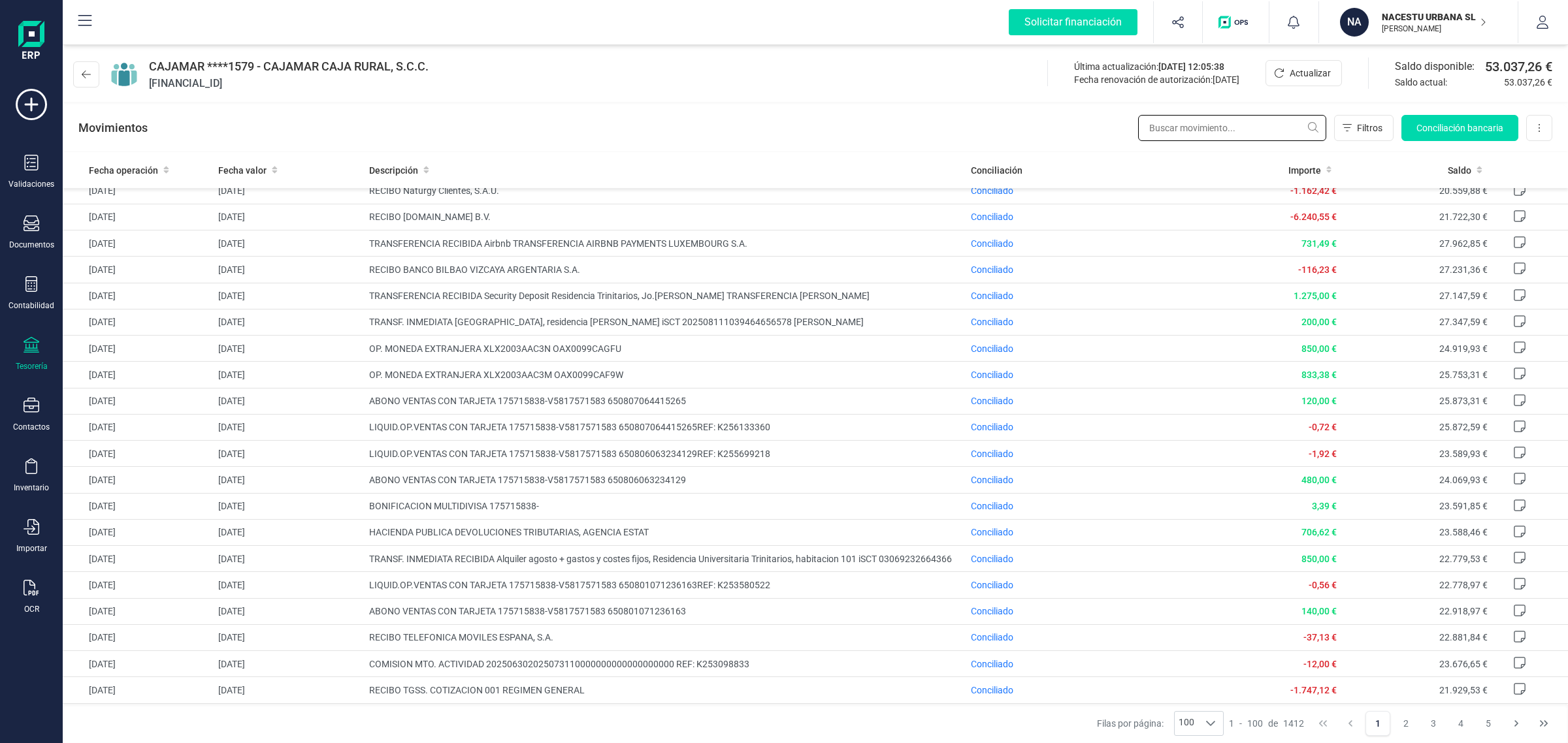
click at [1183, 133] on input "text" at bounding box center [1232, 128] width 188 height 26
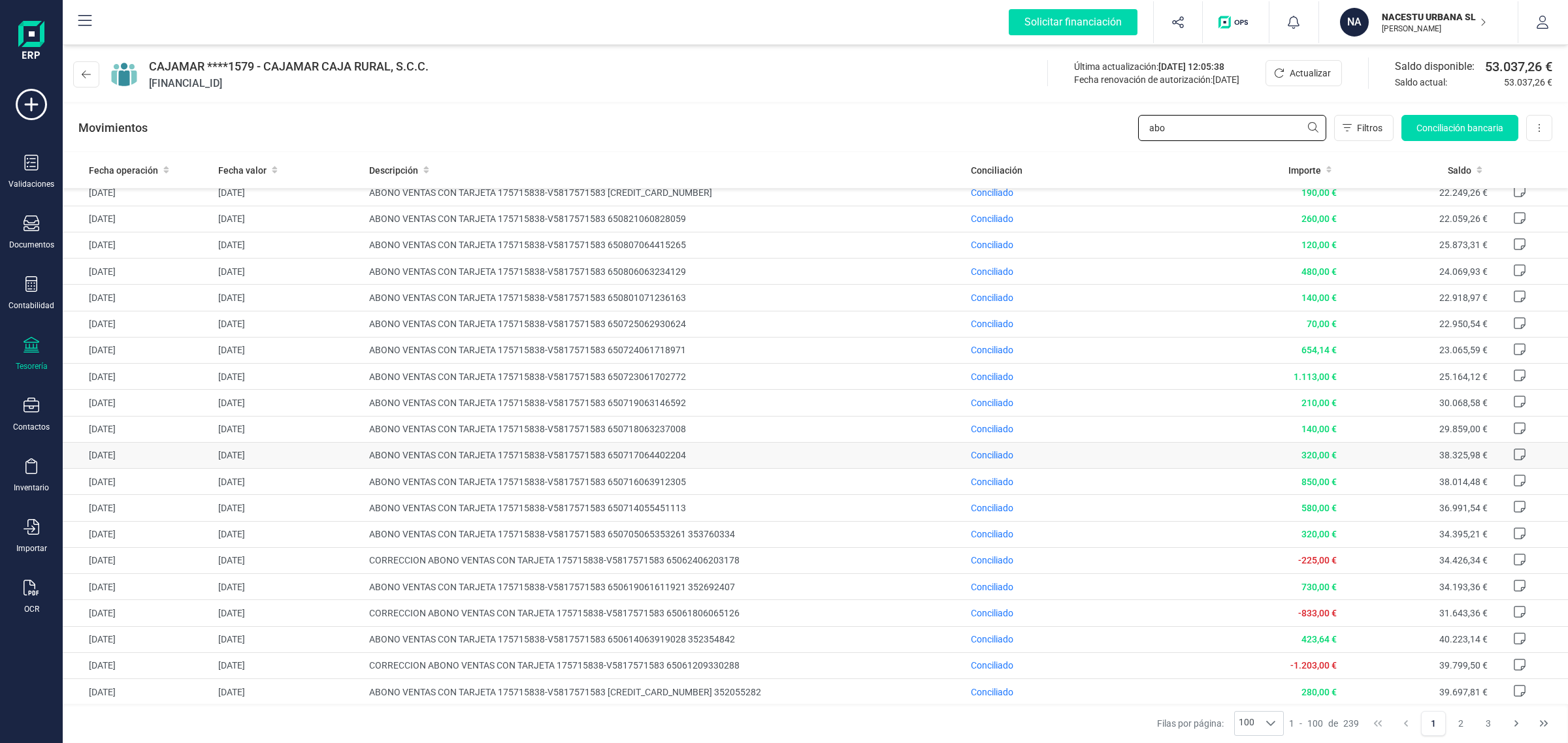
scroll to position [163, 0]
type input "abo"
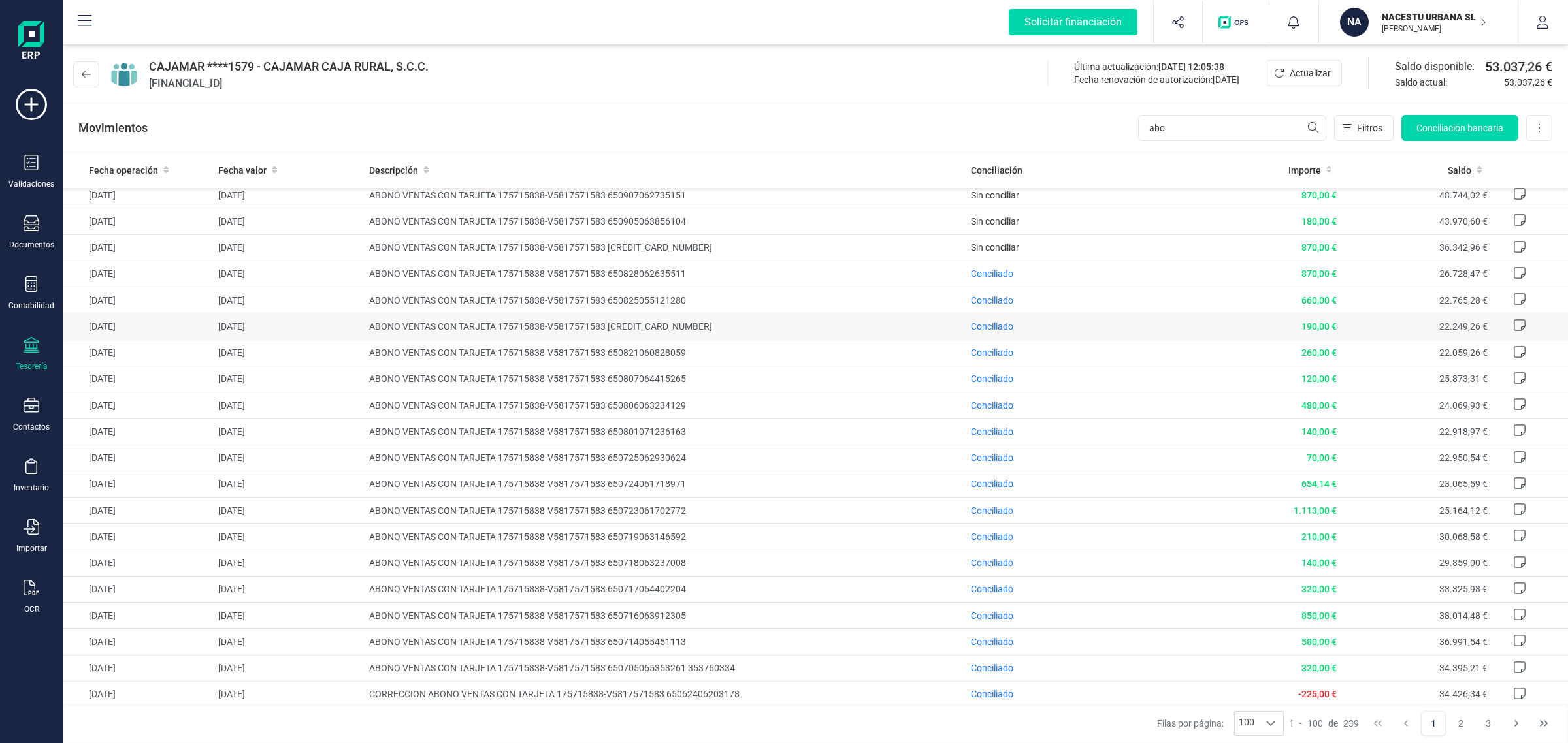
scroll to position [81, 0]
click at [20, 300] on div "Contabilidad" at bounding box center [31, 305] width 46 height 10
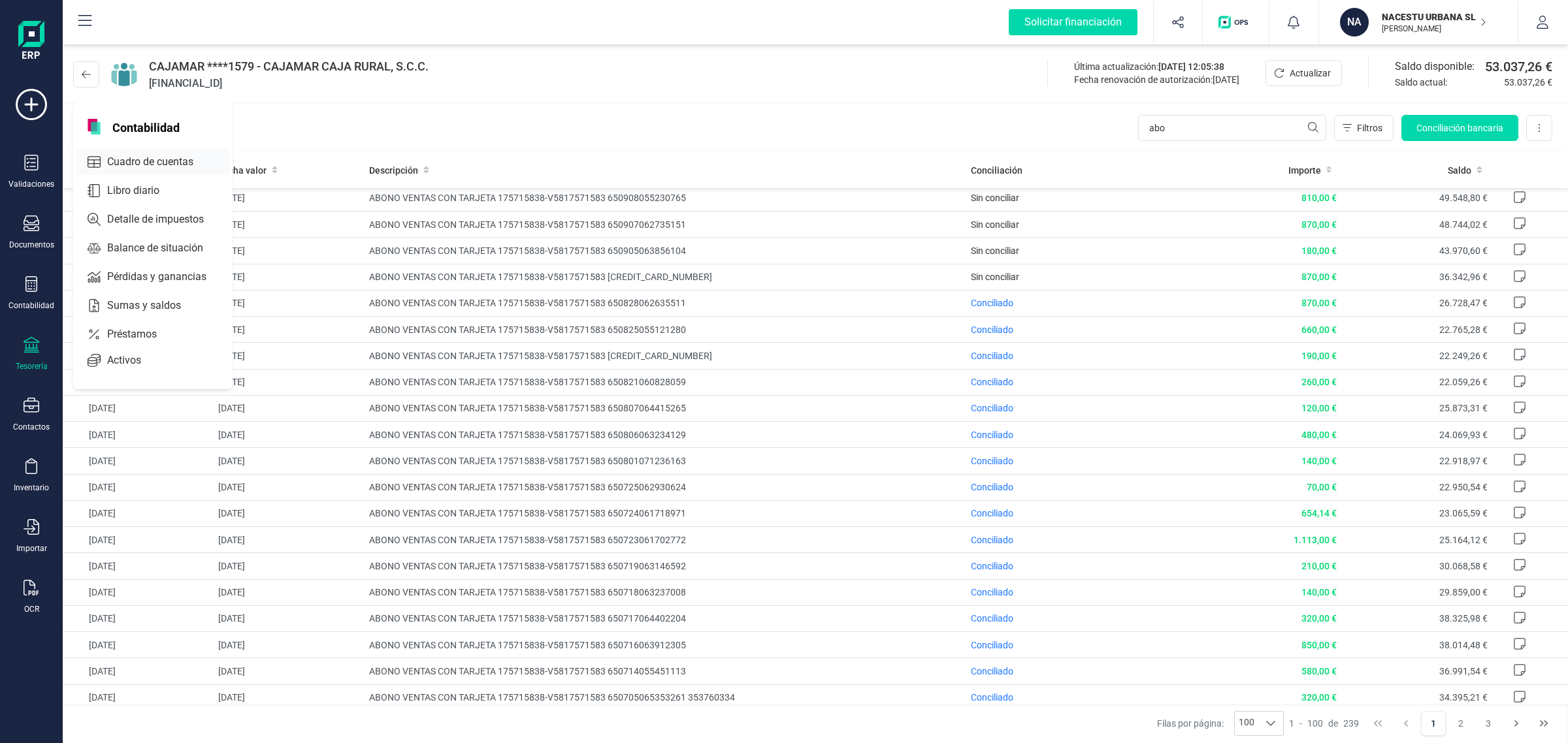
click at [174, 155] on span "Cuadro de cuentas" at bounding box center [159, 162] width 115 height 16
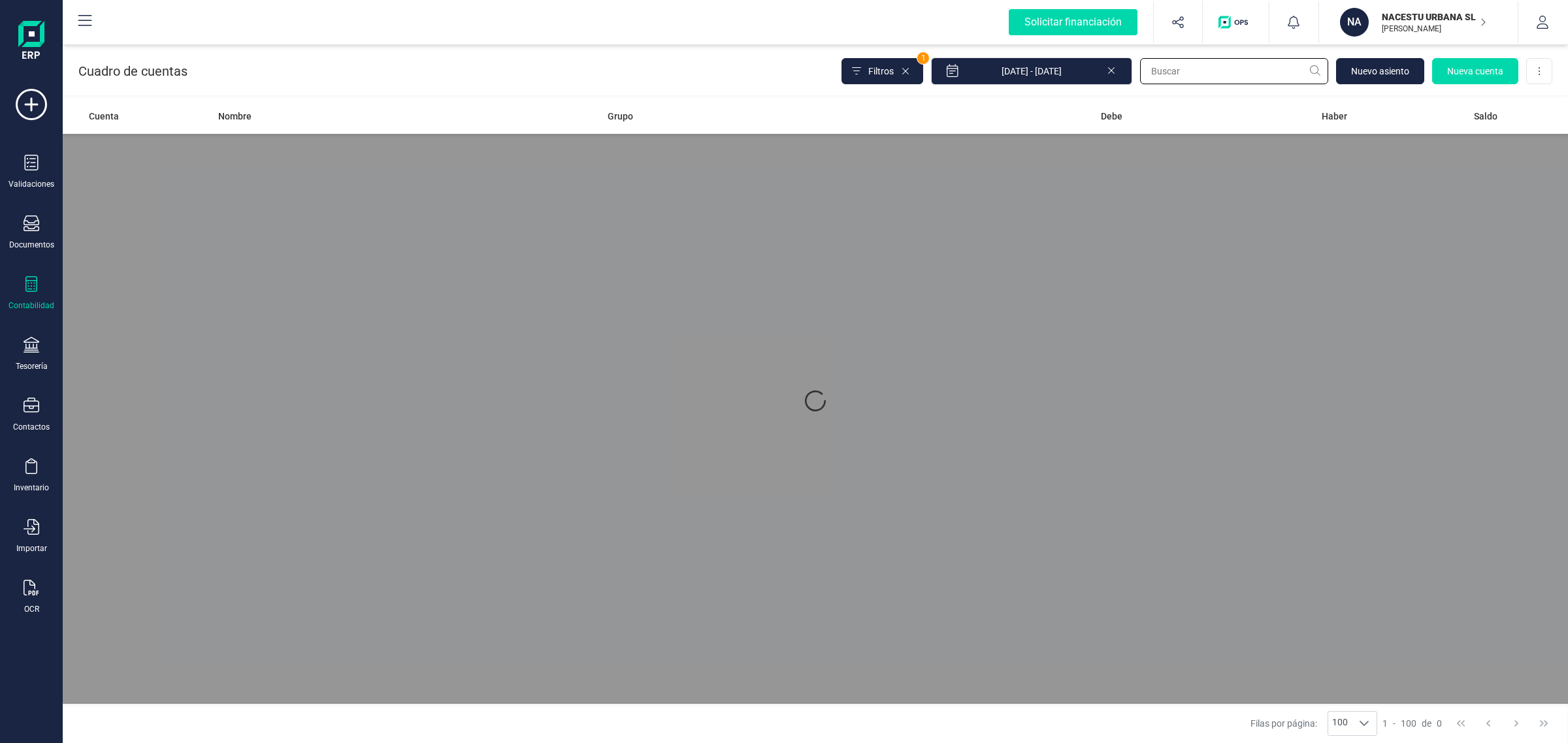
click at [1165, 70] on input "text" at bounding box center [1234, 71] width 188 height 26
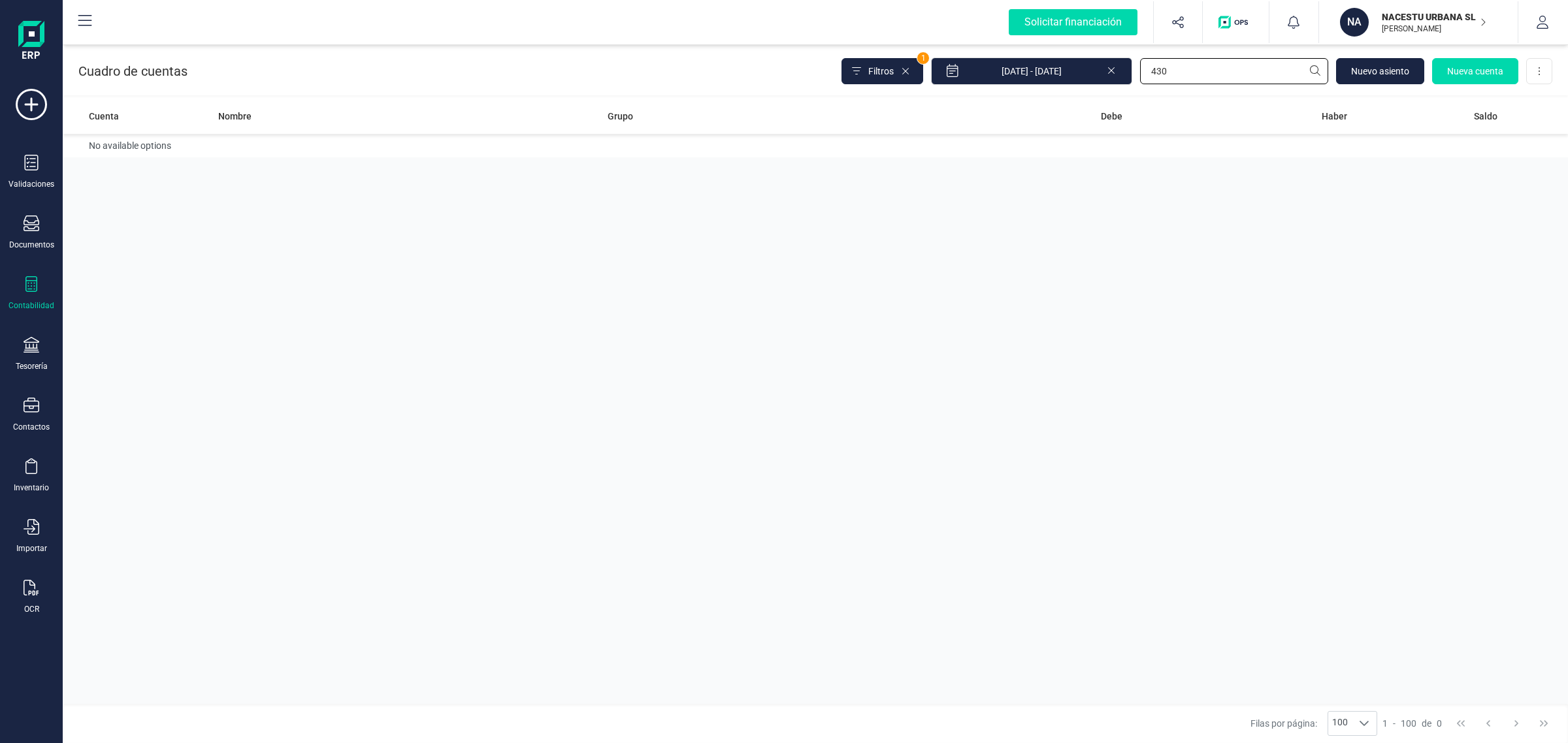
type input "430"
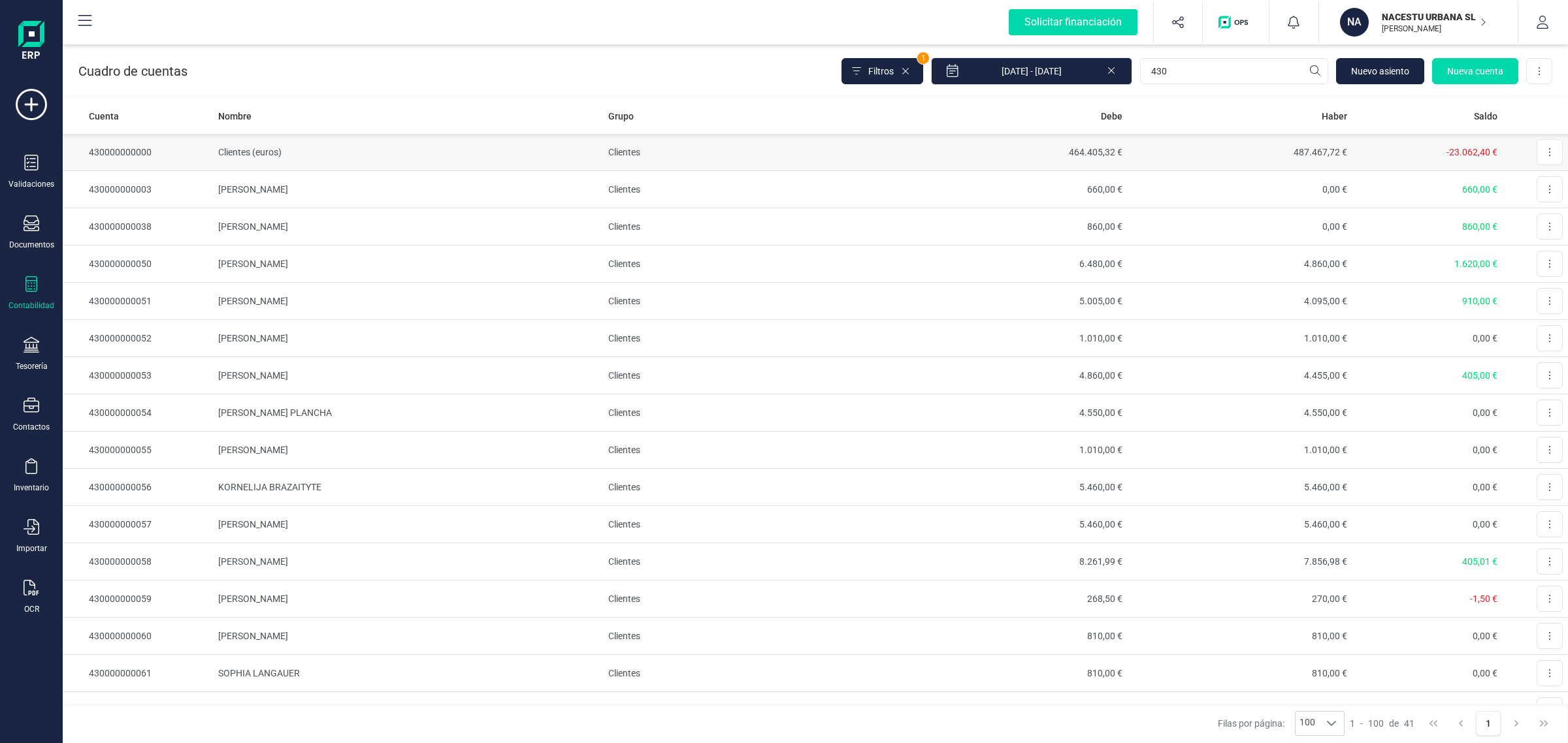
click at [1164, 156] on td "487.467,72 €" at bounding box center [1239, 153] width 225 height 37
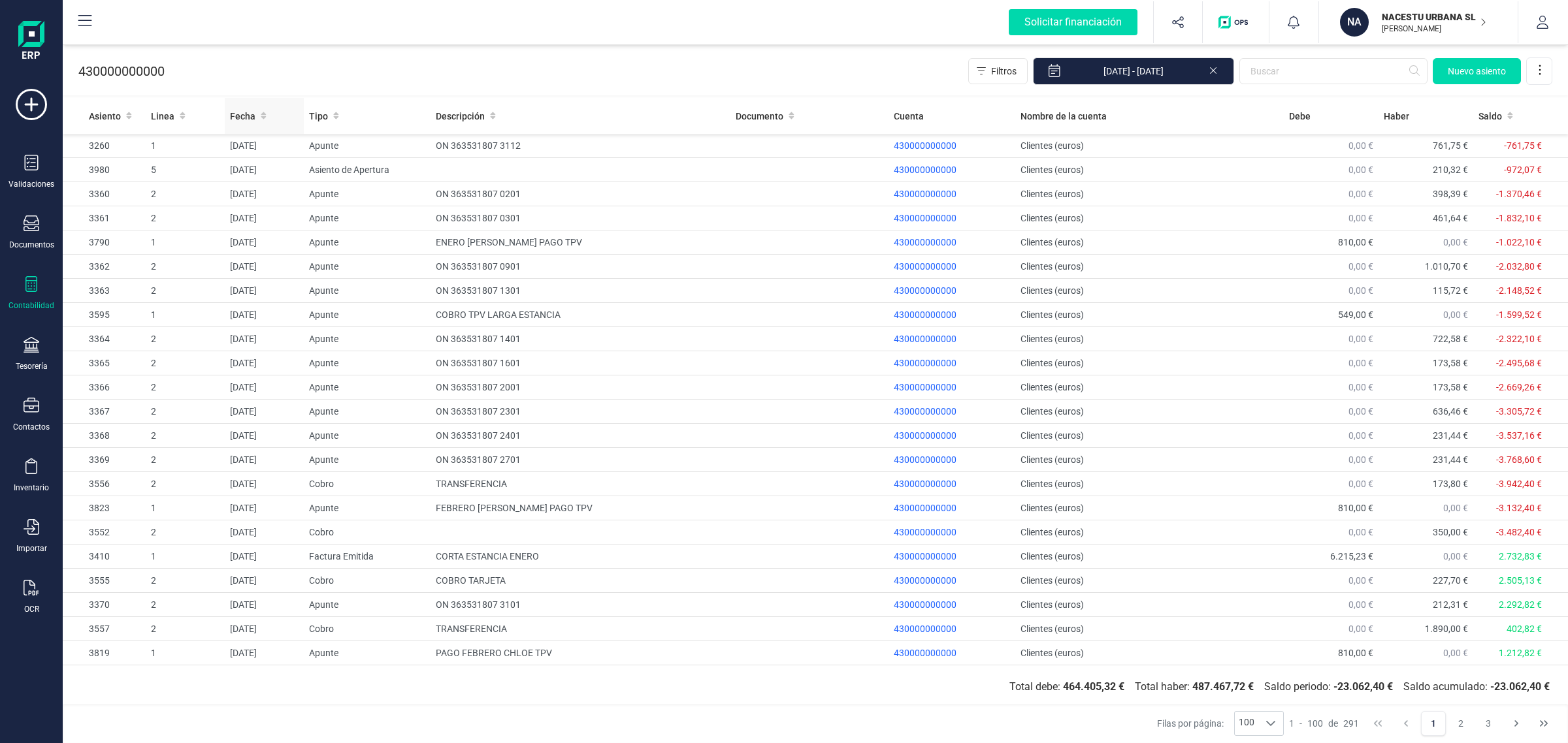
click at [250, 109] on span "Fecha" at bounding box center [242, 116] width 25 height 13
click at [247, 111] on span "Fecha" at bounding box center [242, 116] width 25 height 13
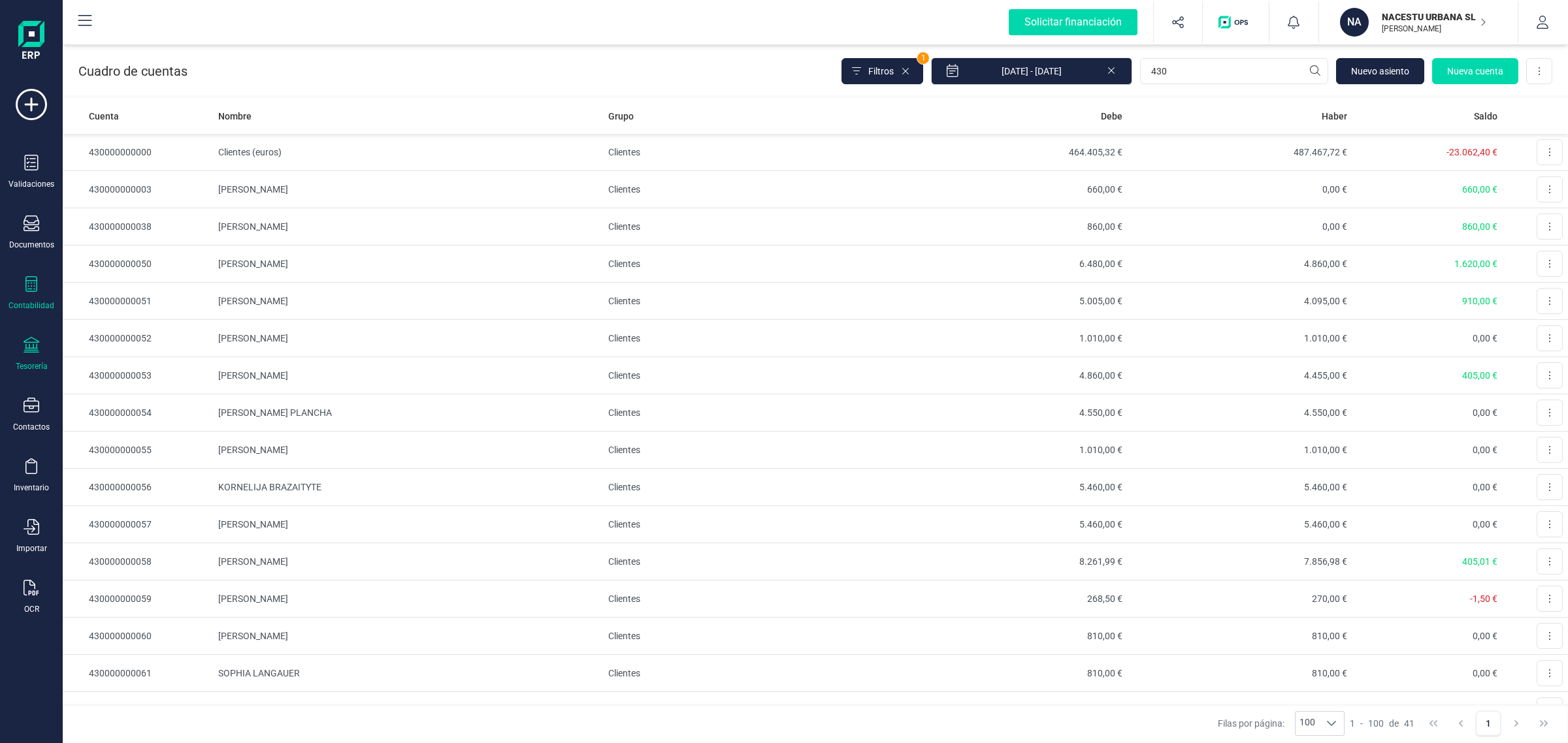
click at [34, 348] on icon at bounding box center [31, 344] width 16 height 16
click at [168, 217] on span "Cuentas bancarias" at bounding box center [159, 223] width 115 height 16
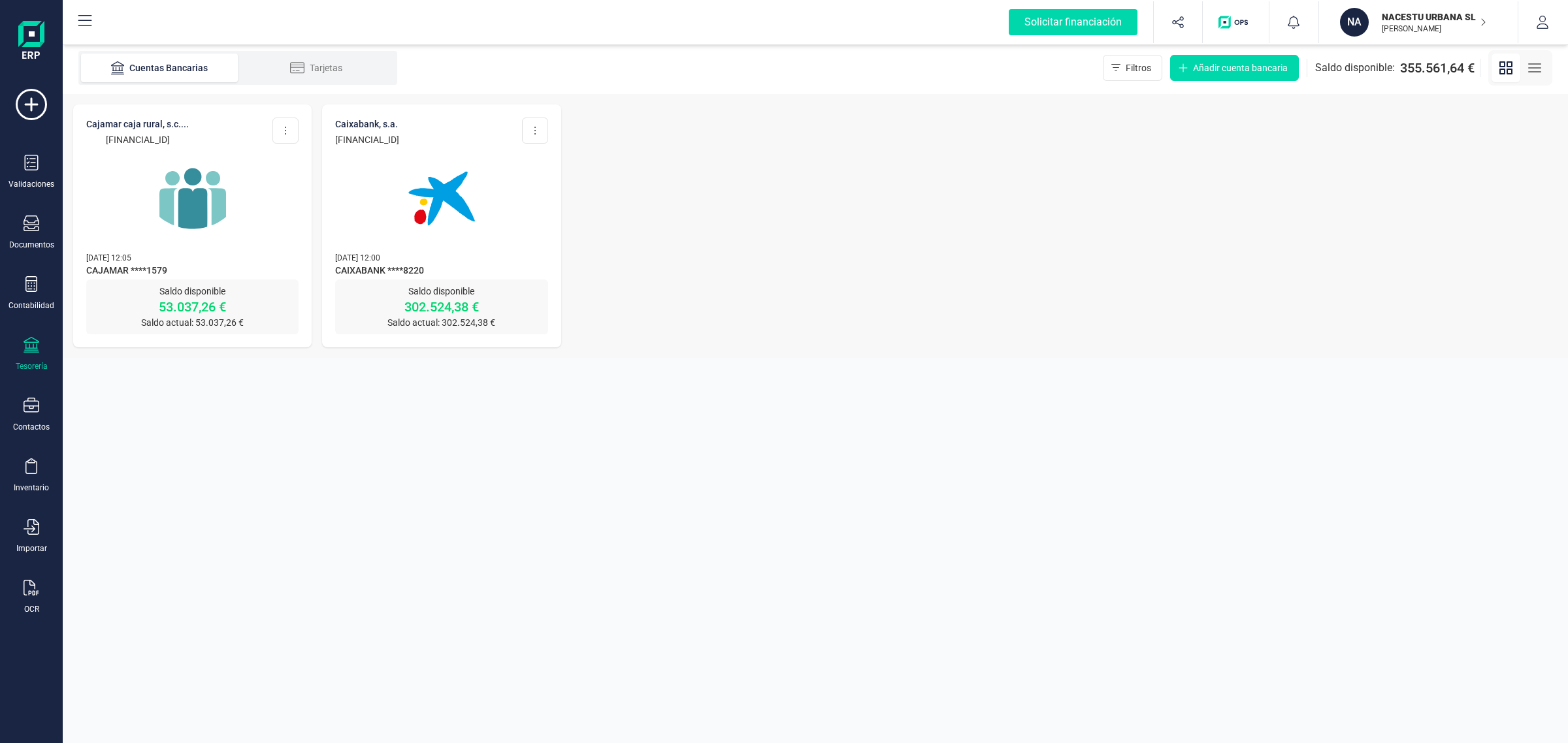
click at [200, 208] on img at bounding box center [192, 198] width 110 height 109
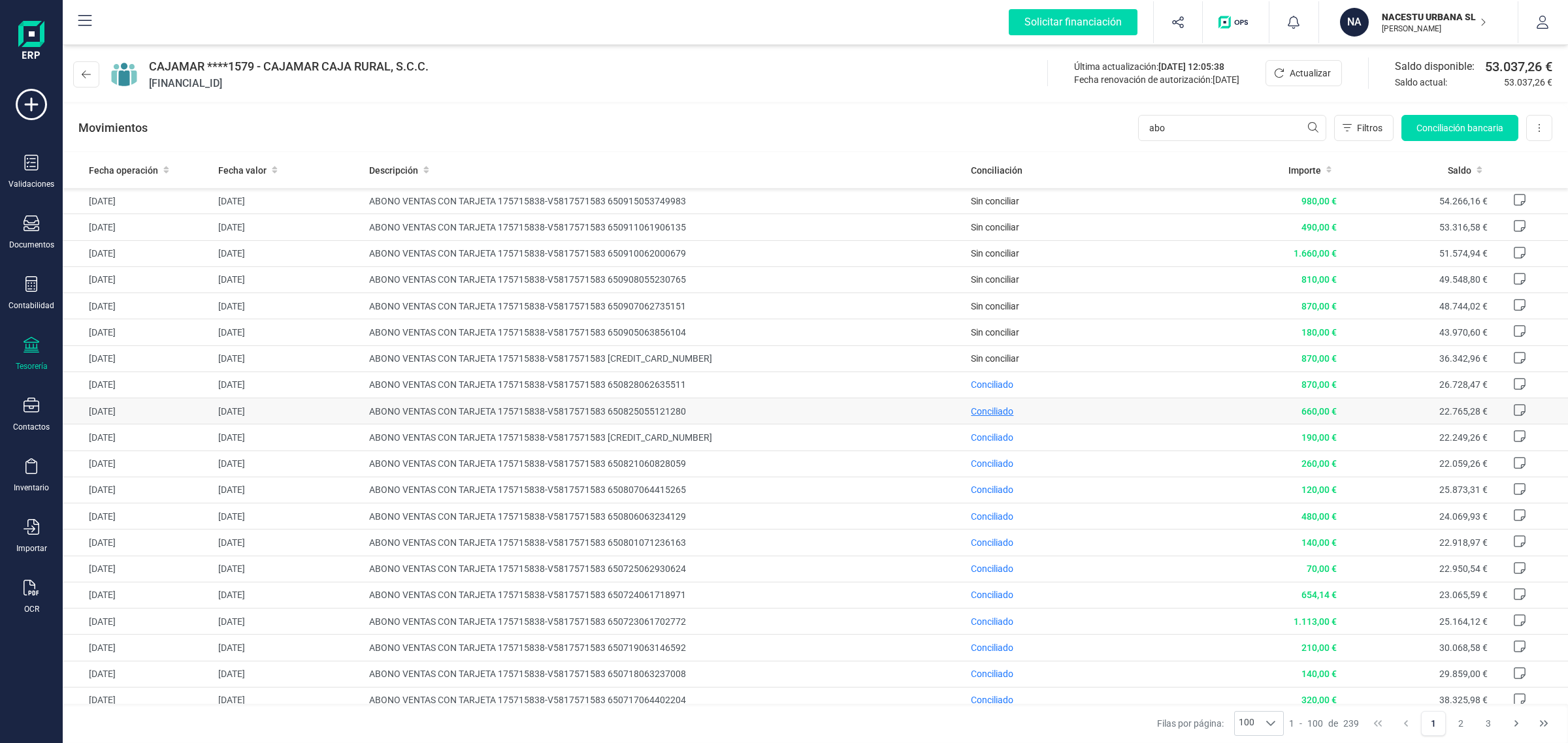
click at [985, 416] on span "Conciliado" at bounding box center [991, 411] width 42 height 10
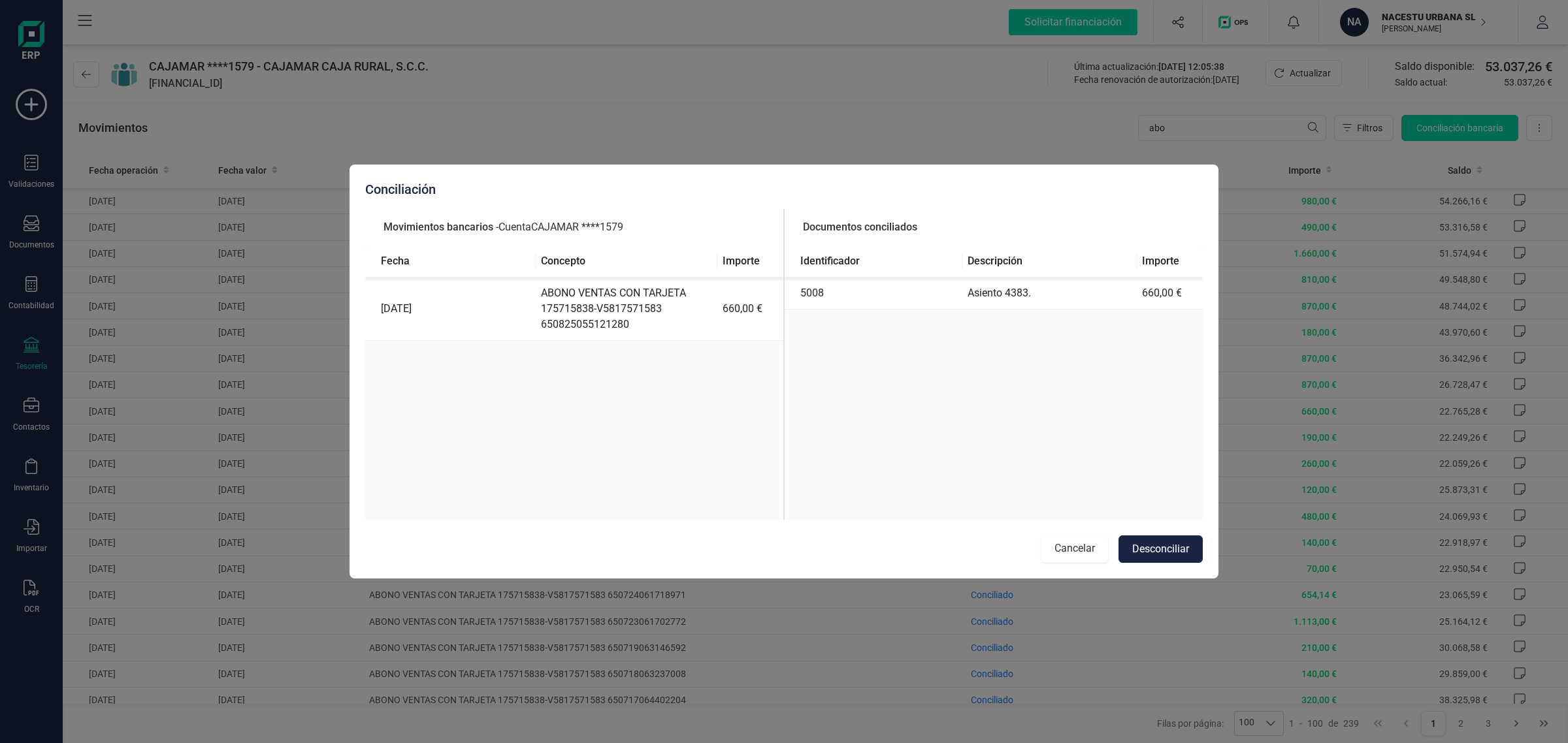
click at [1066, 546] on button "Cancelar" at bounding box center [1074, 548] width 66 height 27
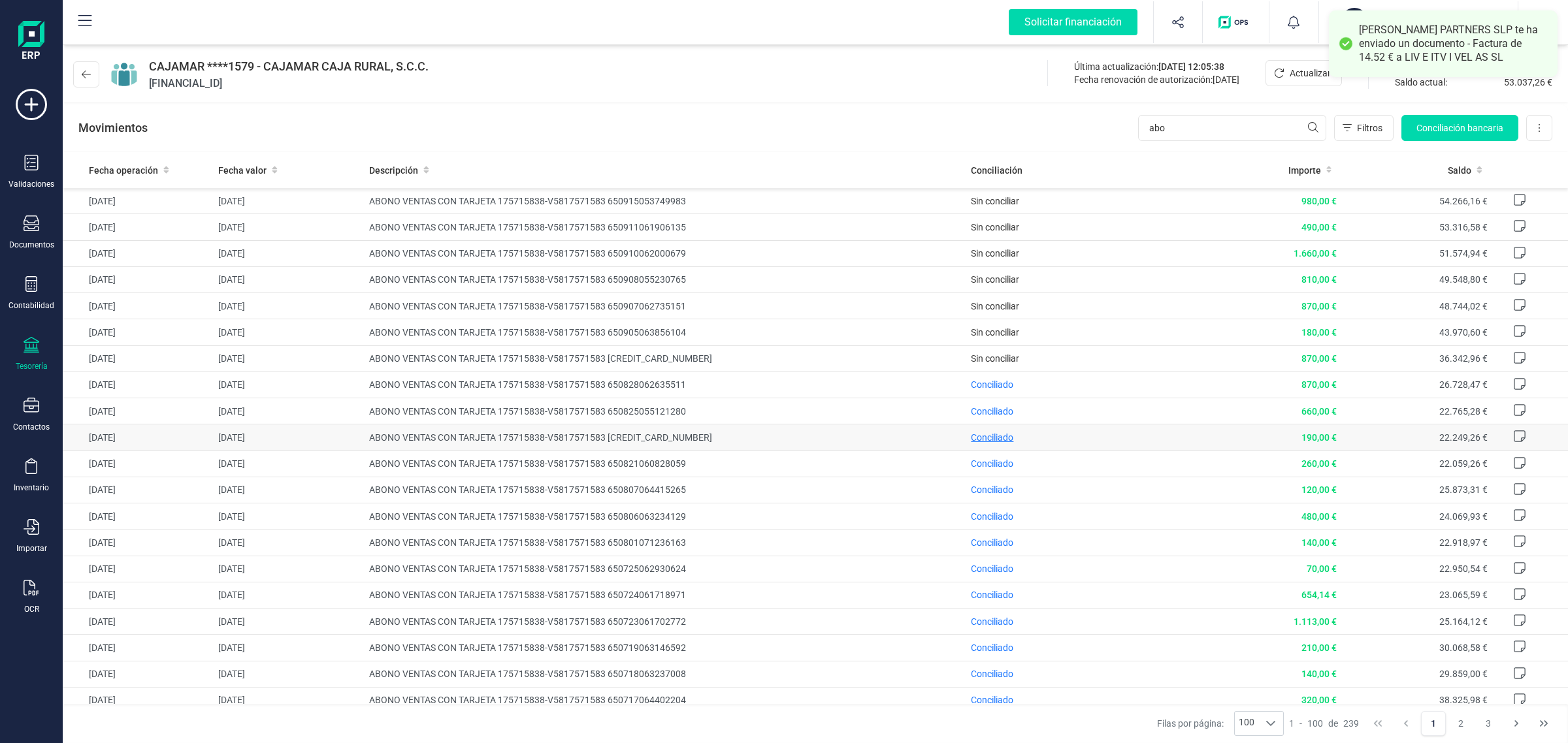
click at [997, 441] on span "Conciliado" at bounding box center [991, 437] width 42 height 10
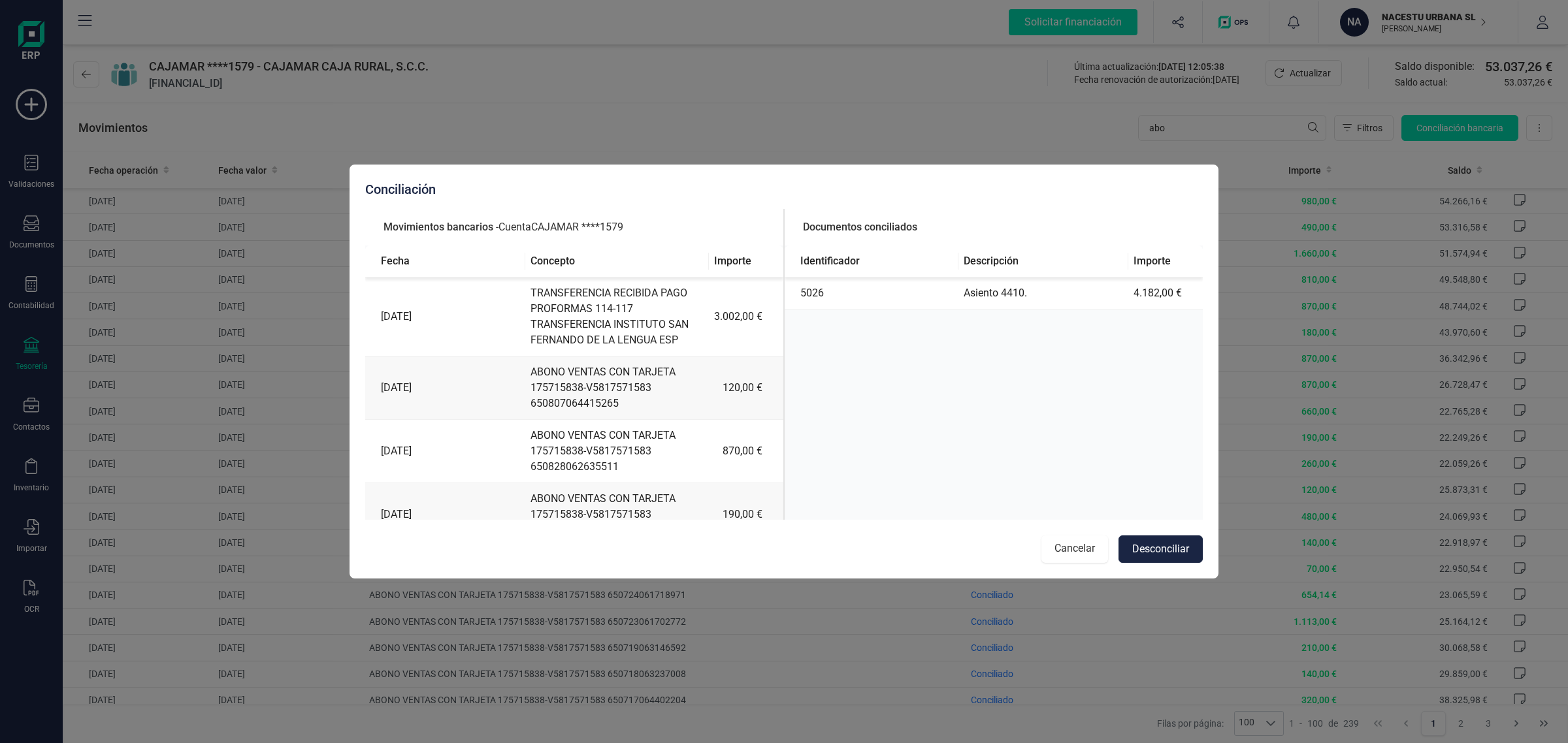
click at [1079, 553] on button "Cancelar" at bounding box center [1074, 548] width 66 height 27
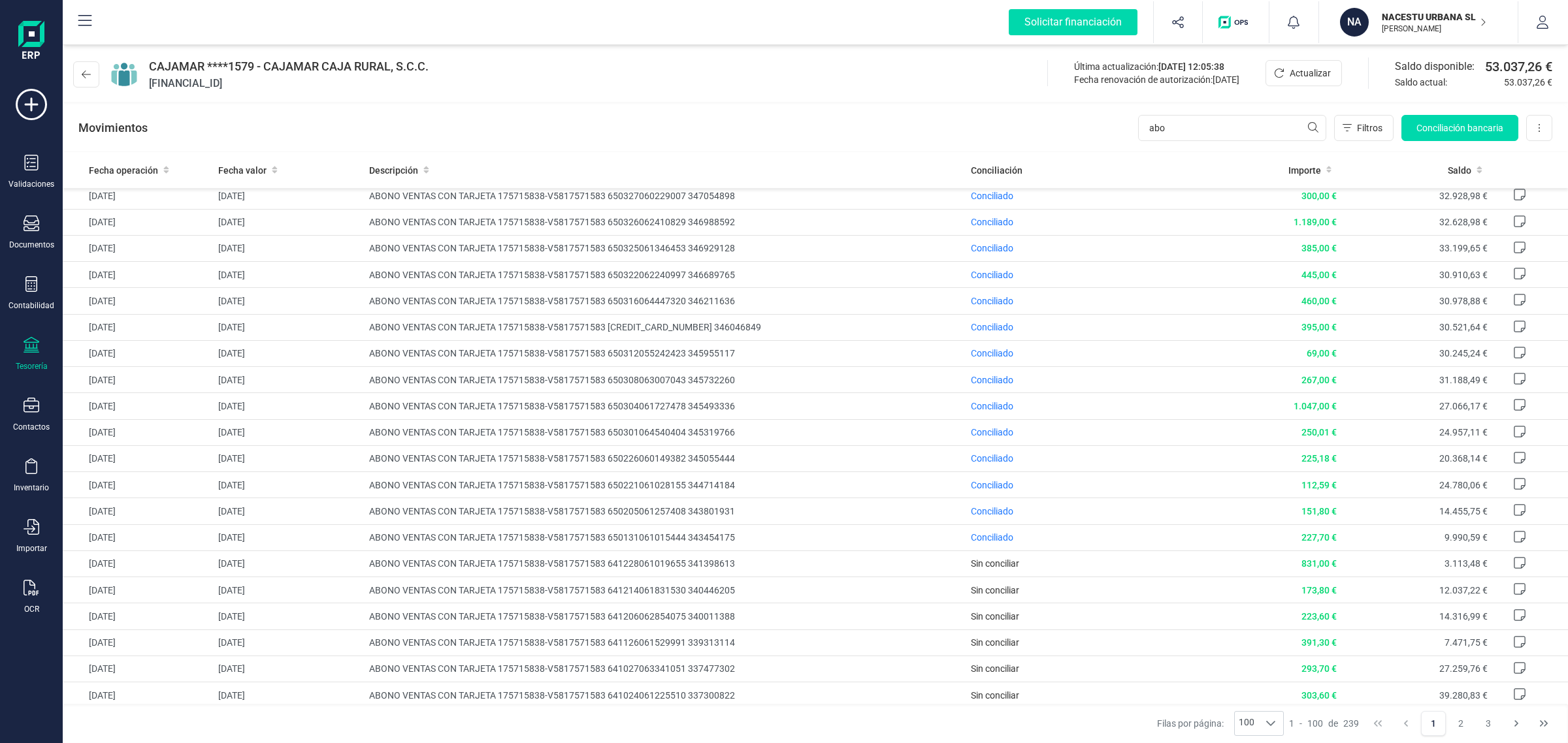
scroll to position [1388, 0]
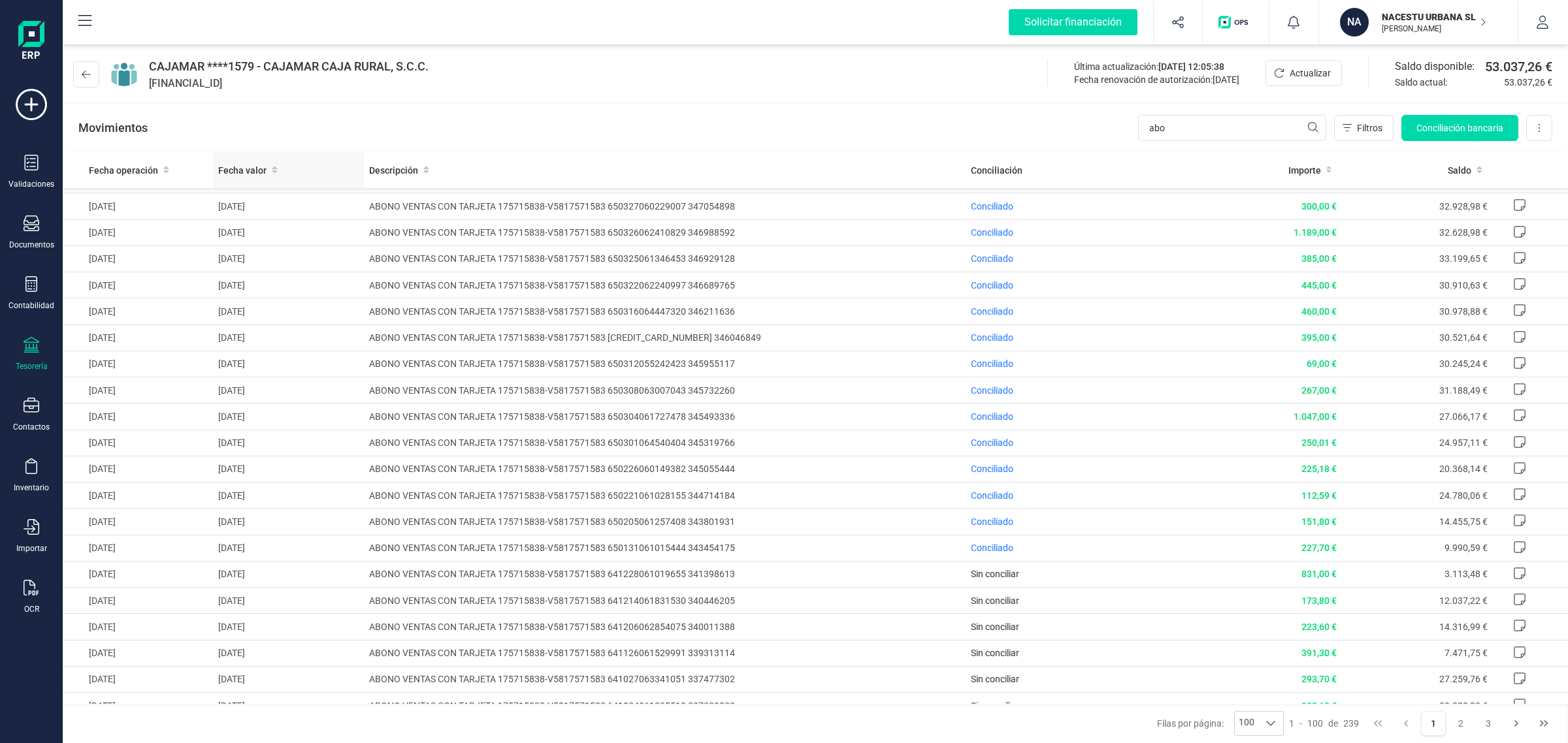
click at [256, 170] on span "Fecha valor" at bounding box center [242, 170] width 49 height 13
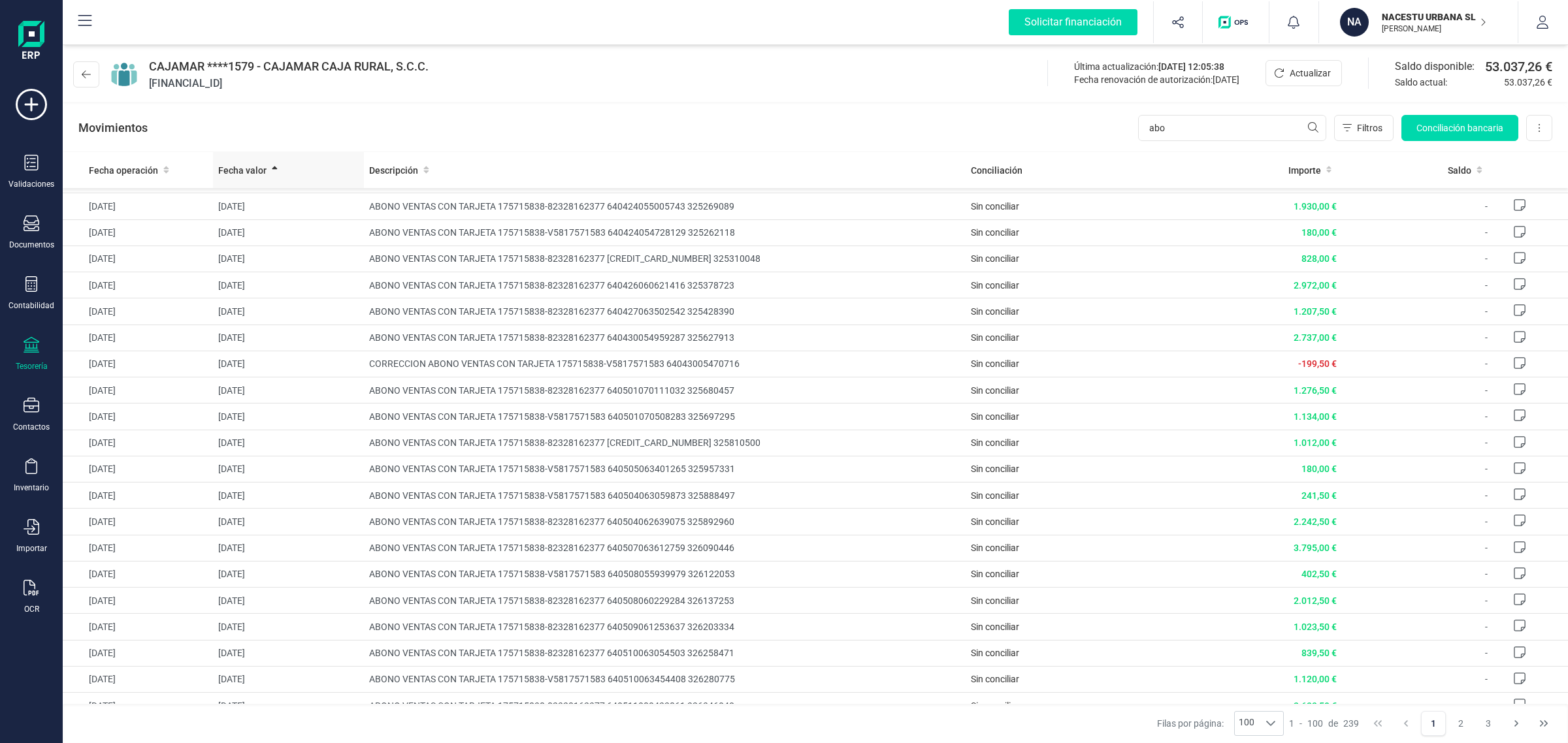
click at [265, 172] on div "Fecha valor" at bounding box center [287, 170] width 139 height 13
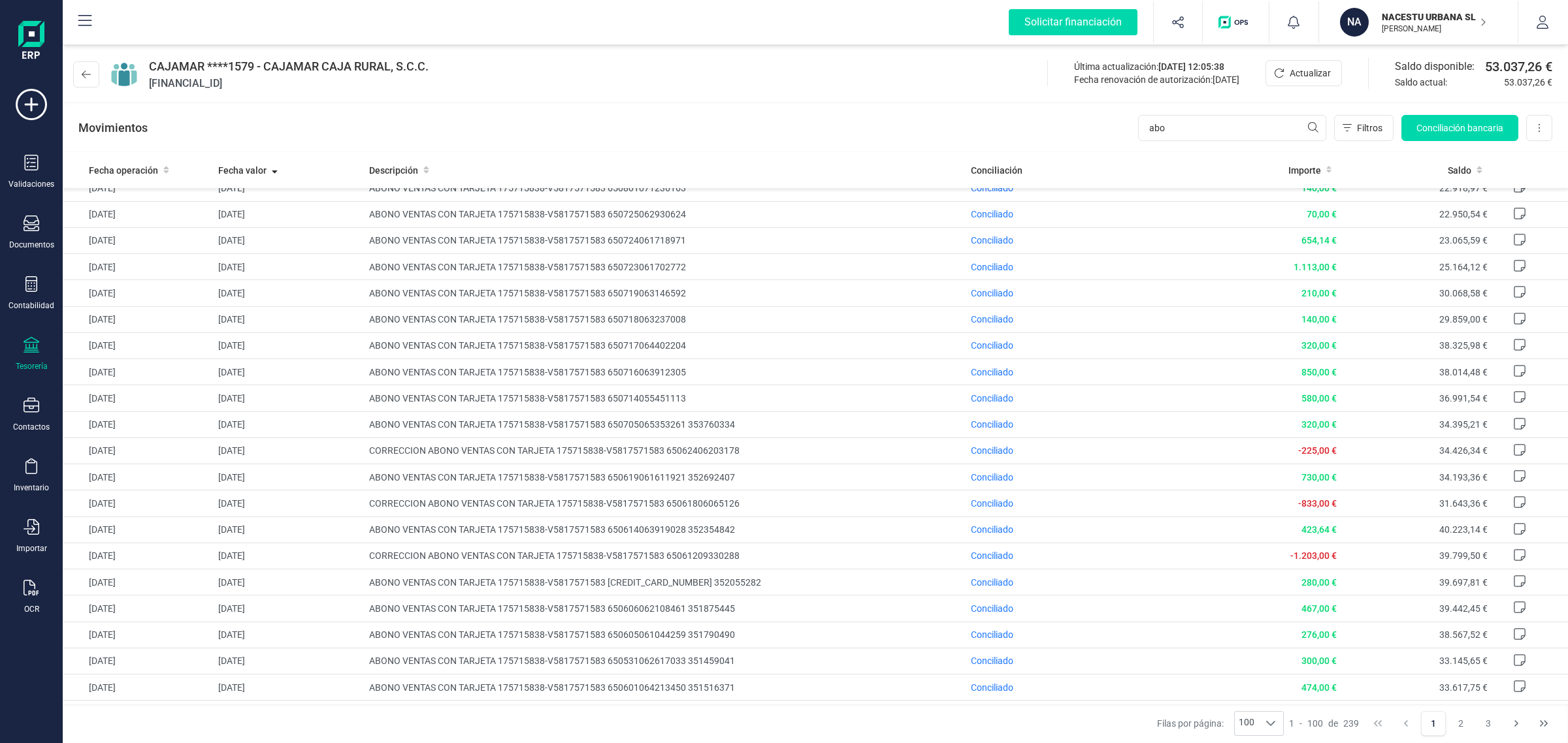
scroll to position [327, 0]
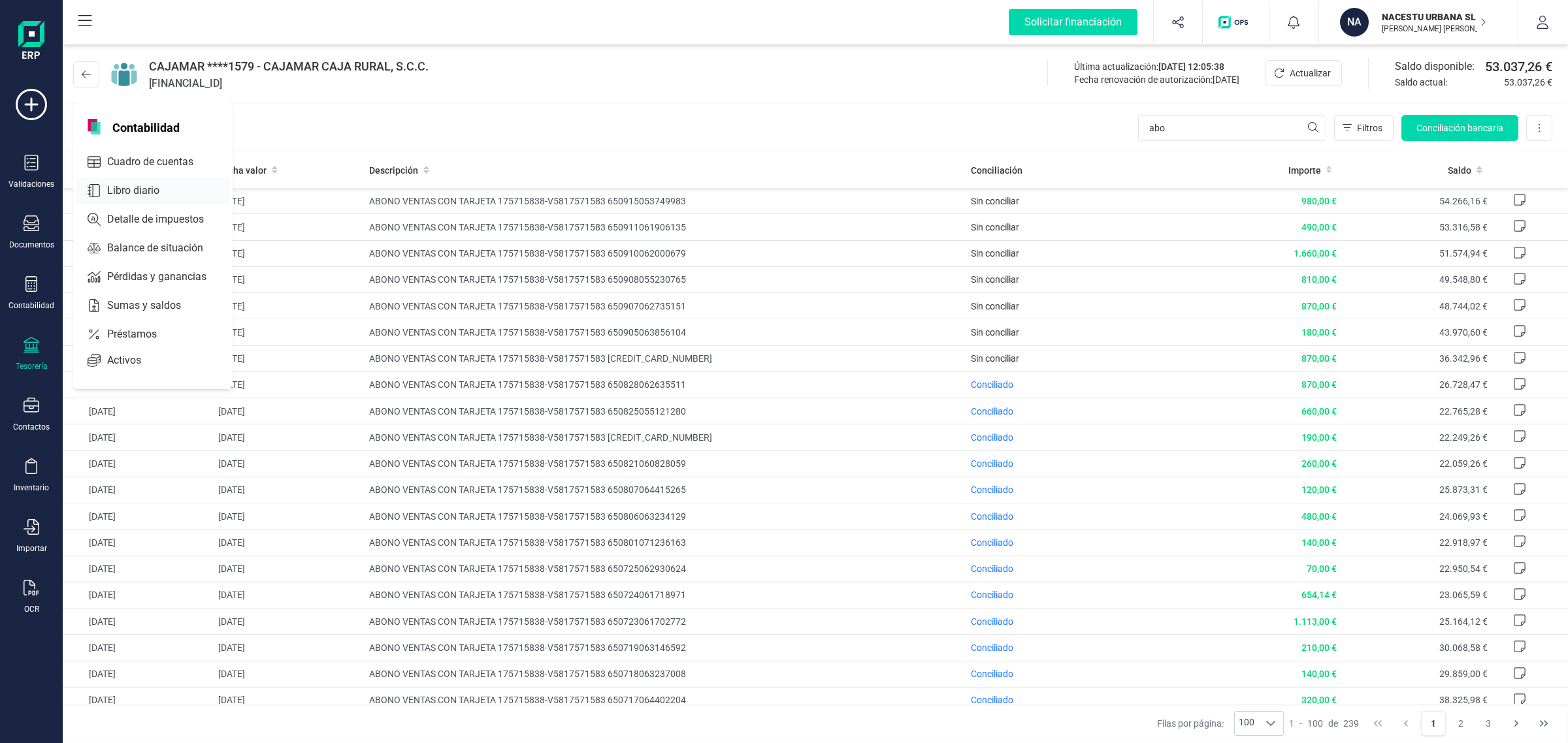
click at [103, 187] on span "Libro diario" at bounding box center [142, 190] width 81 height 16
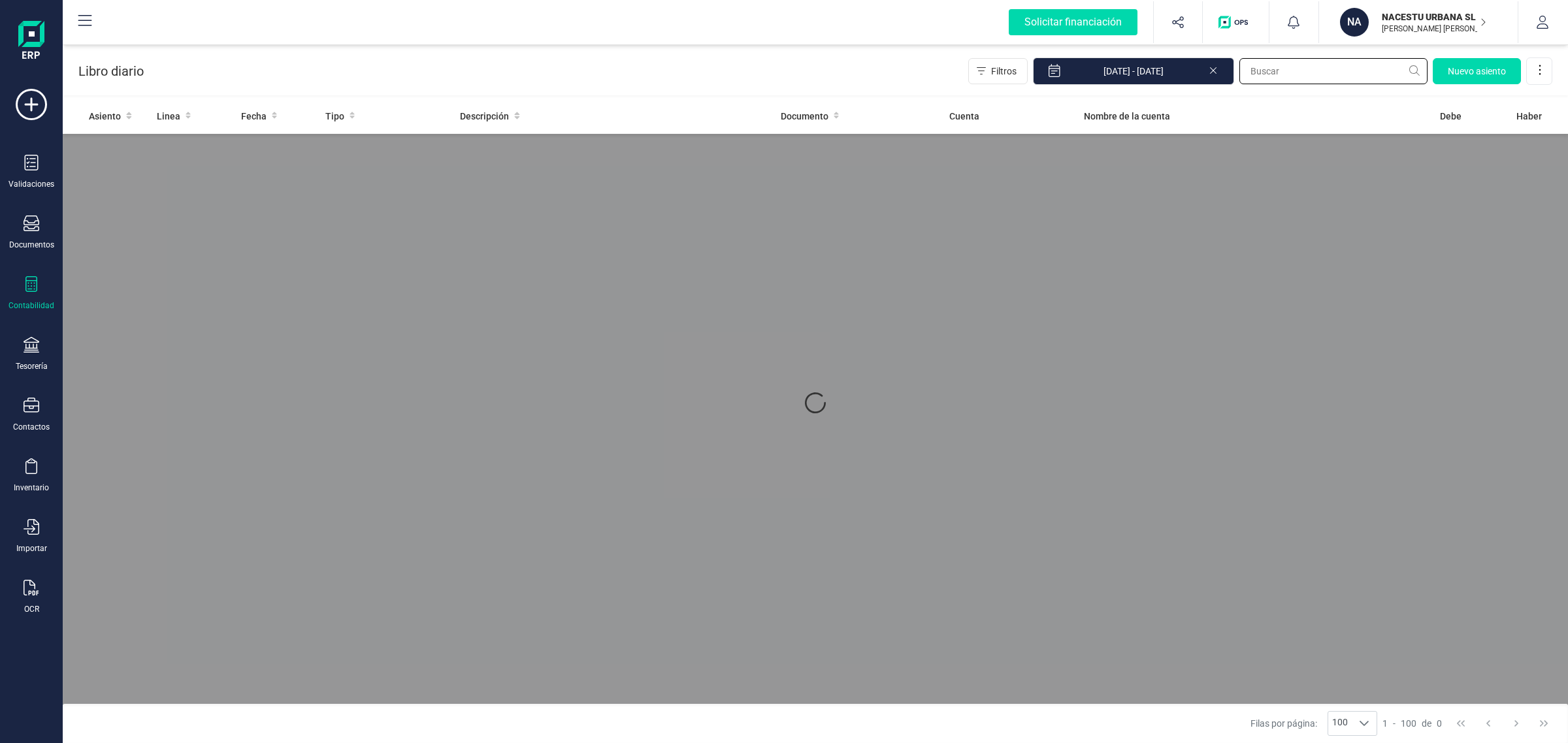
click at [1257, 69] on input "text" at bounding box center [1333, 71] width 188 height 26
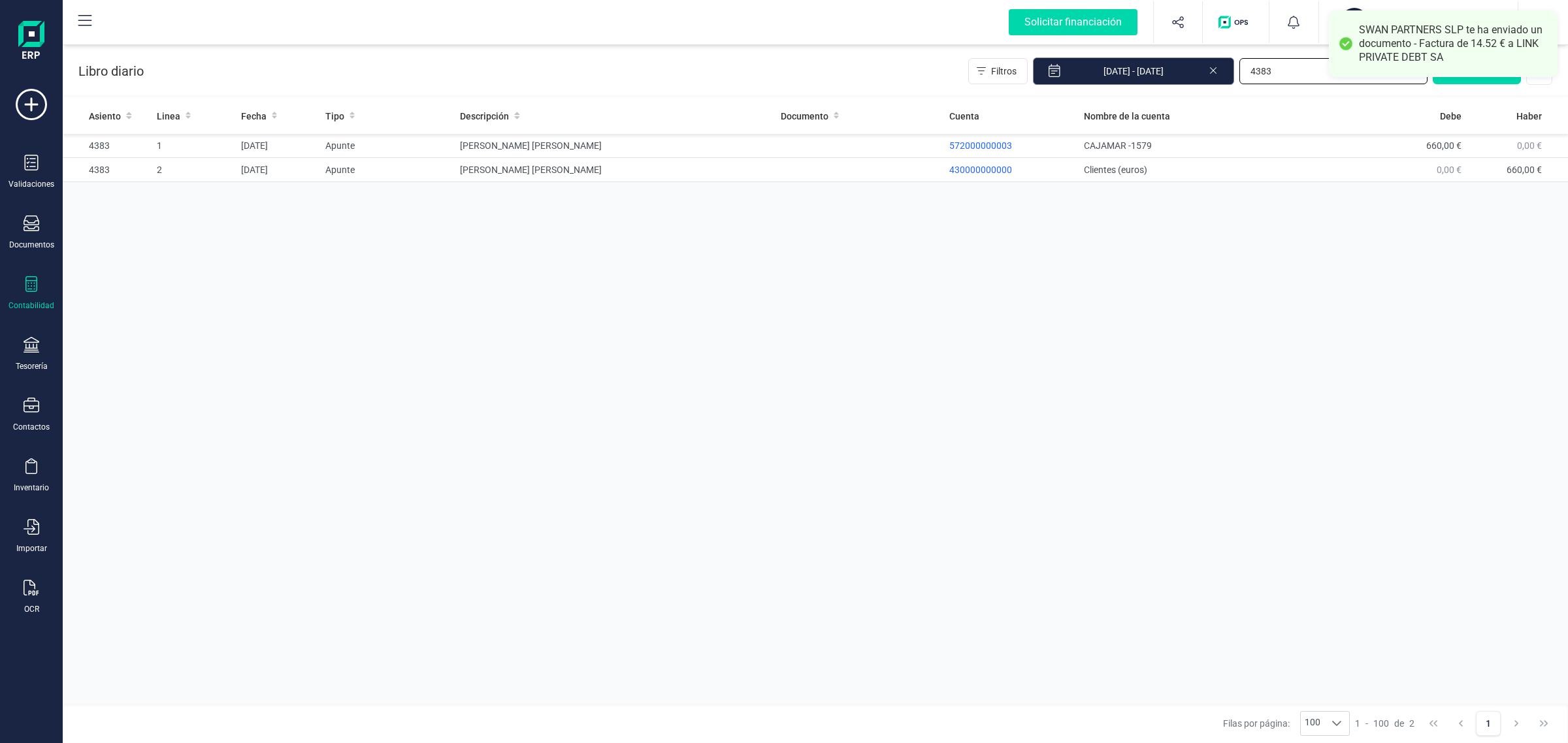
drag, startPoint x: 1297, startPoint y: 73, endPoint x: 1158, endPoint y: 83, distance: 139.4
click at [1158, 83] on div "Filtros 01/01/2025 - 15/09/2025 4383 Nuevo asiento" at bounding box center [1260, 70] width 584 height 27
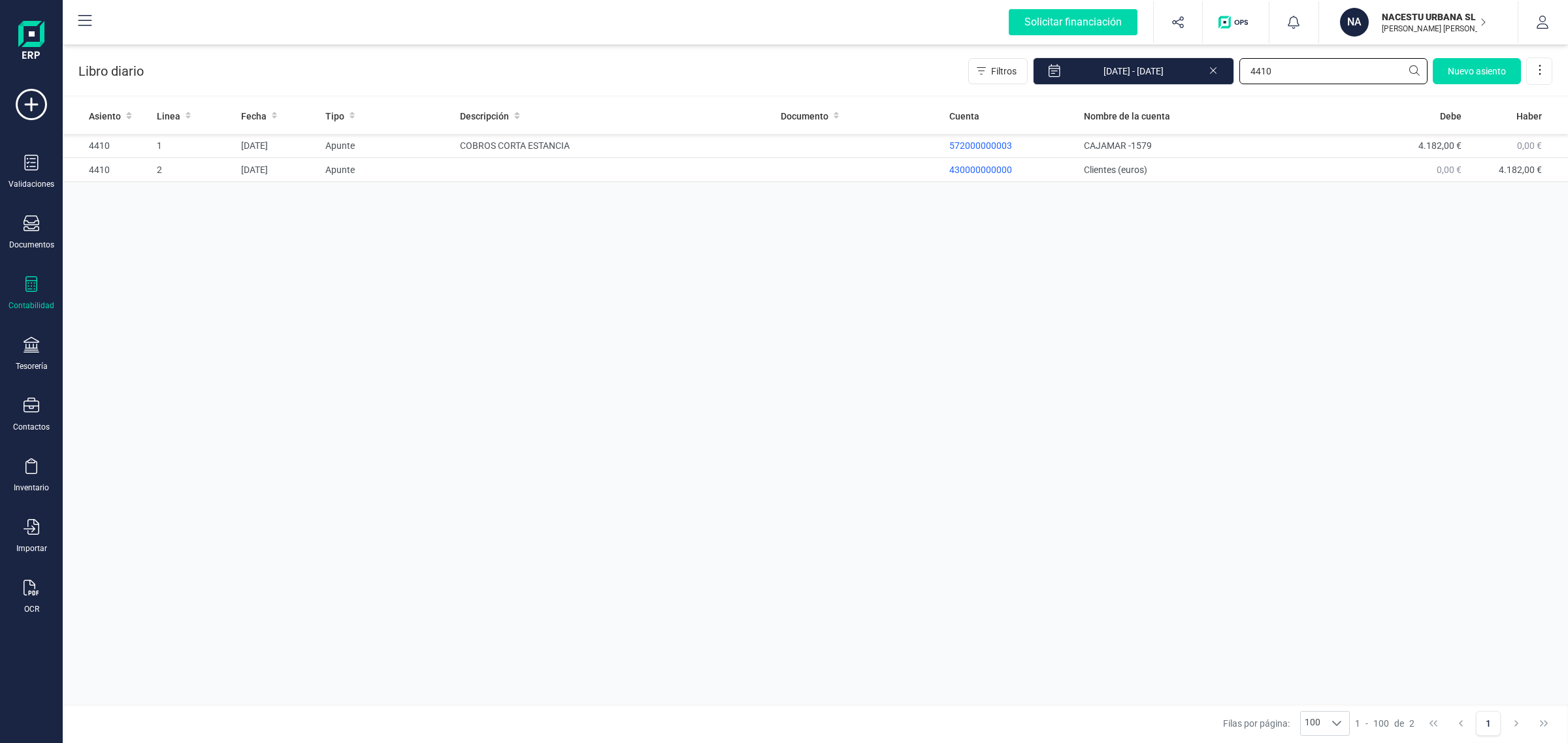
type input "4410"
drag, startPoint x: 1270, startPoint y: 77, endPoint x: 1242, endPoint y: 82, distance: 28.4
click at [1239, 83] on div "4410" at bounding box center [1333, 71] width 188 height 26
click at [37, 366] on div "Tesorería" at bounding box center [32, 366] width 32 height 10
click at [162, 226] on span "Cuentas bancarias" at bounding box center [159, 223] width 115 height 16
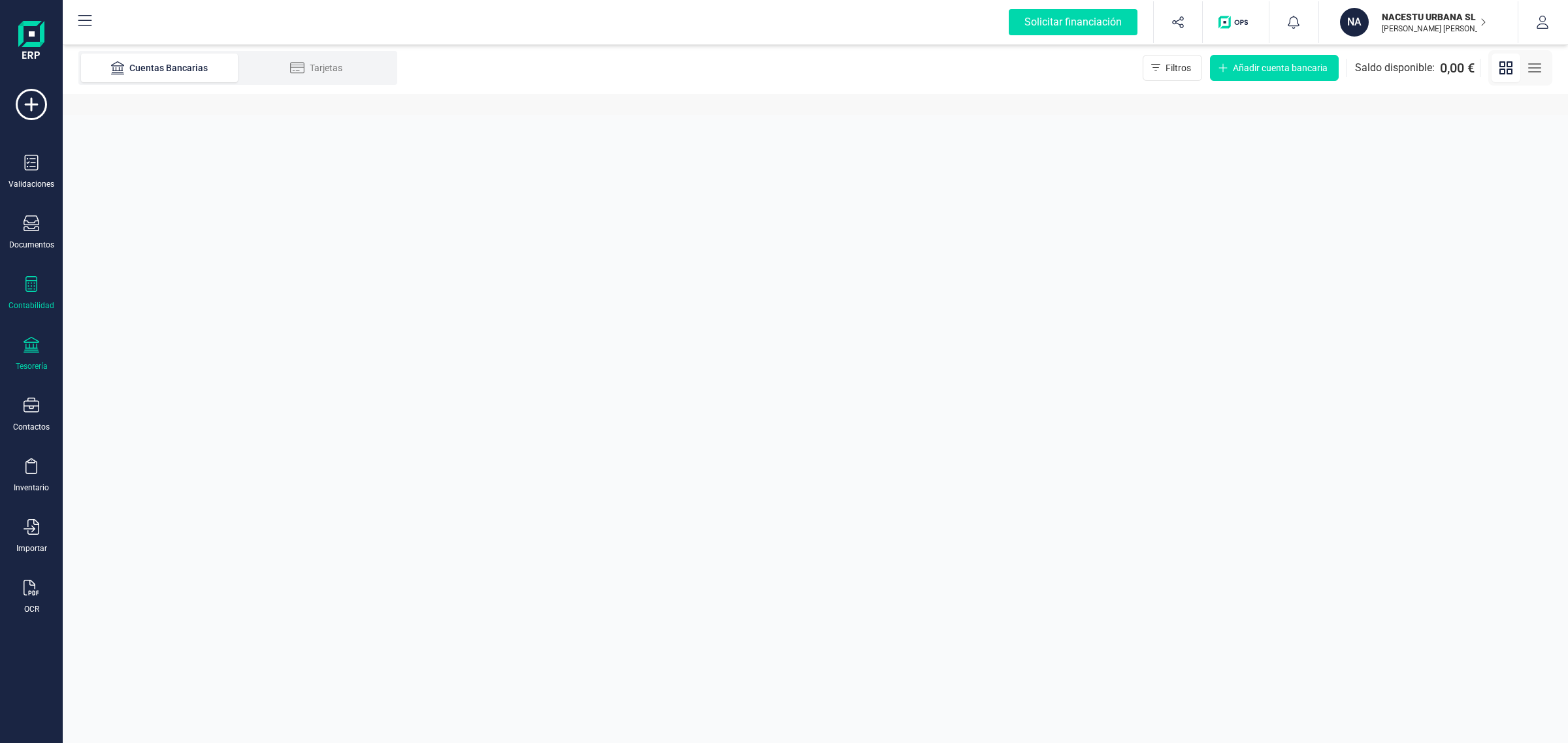
click at [14, 276] on div "Contabilidad" at bounding box center [32, 293] width 52 height 35
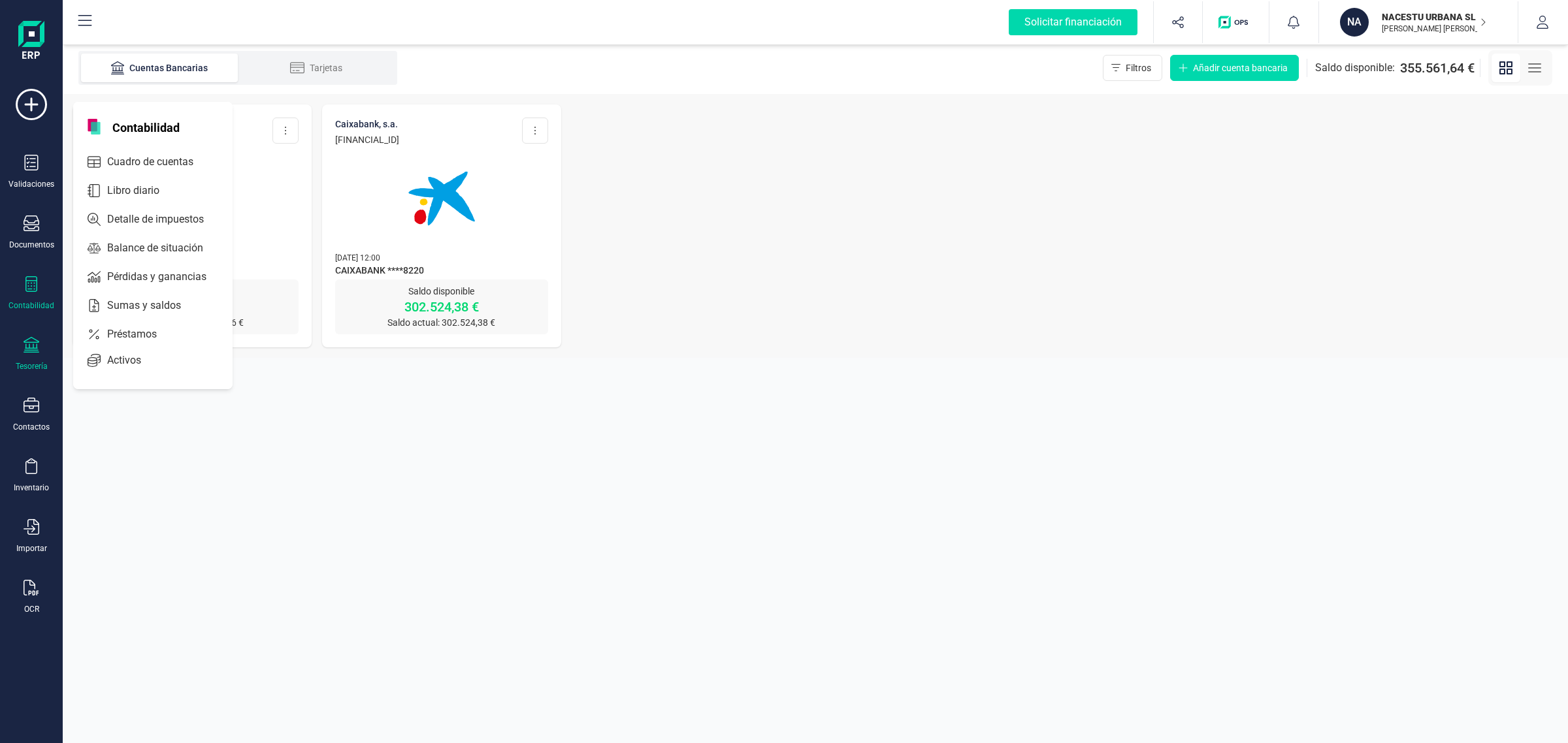
click at [21, 284] on div "Contabilidad" at bounding box center [32, 293] width 52 height 35
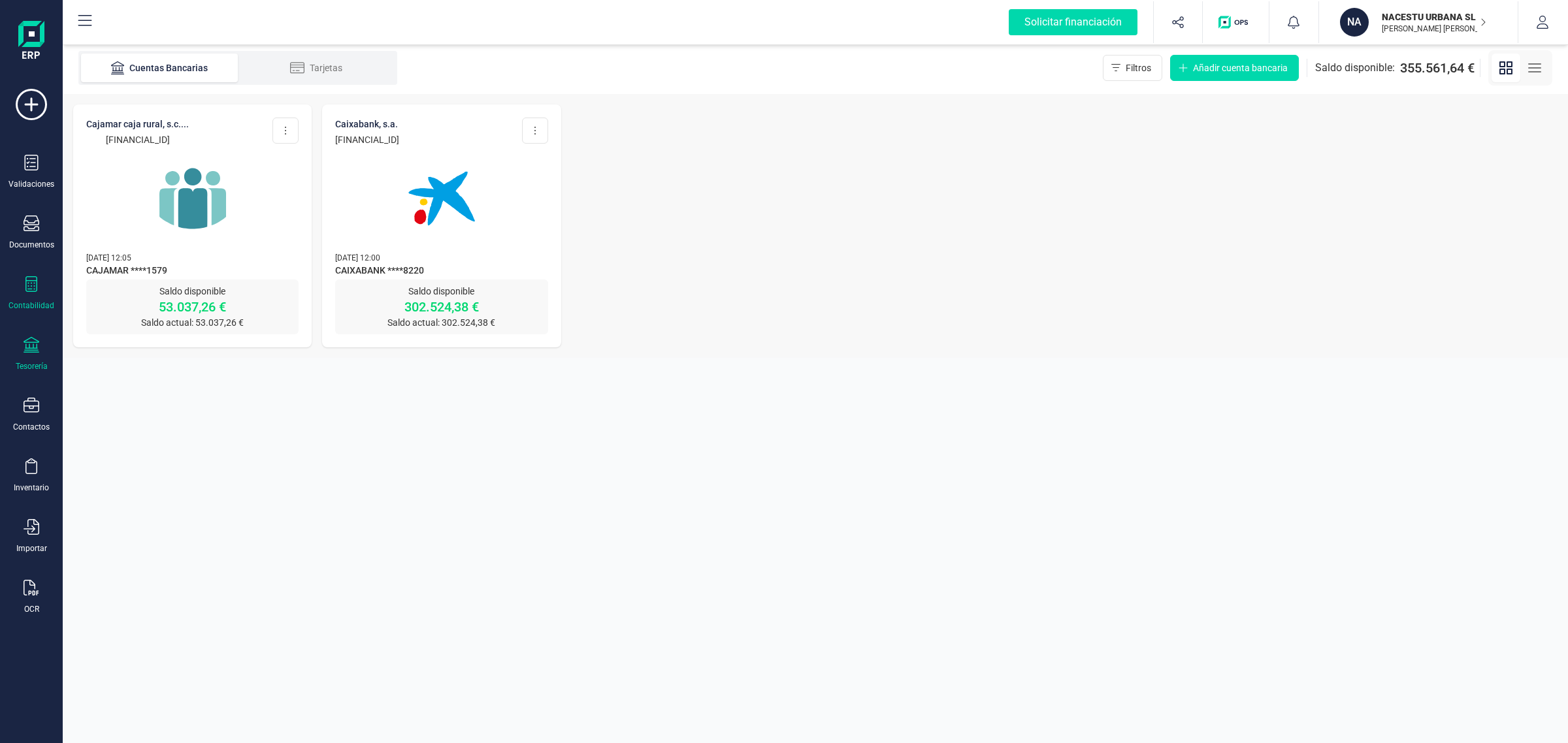
click at [29, 295] on div "Contabilidad" at bounding box center [32, 293] width 52 height 35
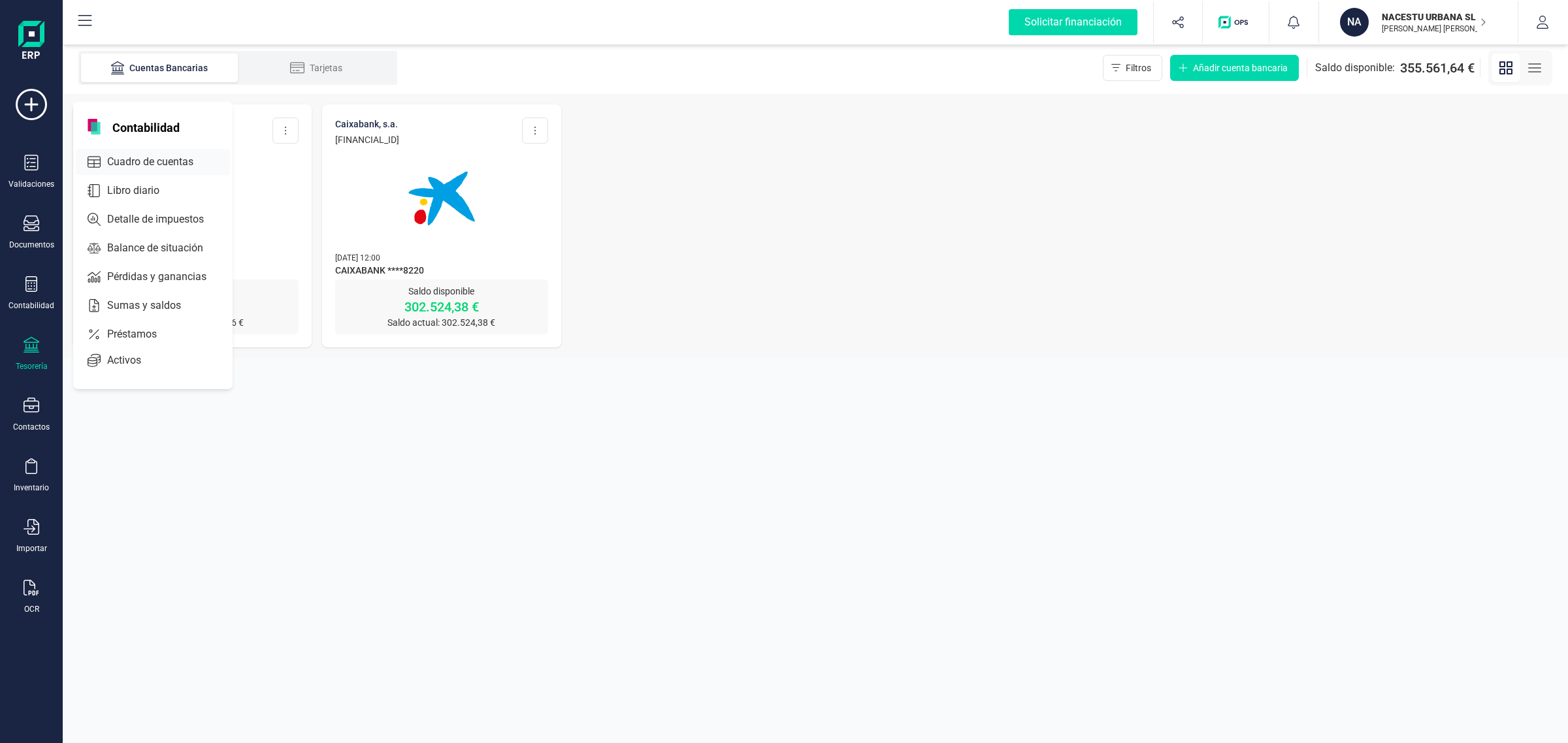
click at [139, 152] on div "Cuadro de cuentas" at bounding box center [153, 162] width 154 height 26
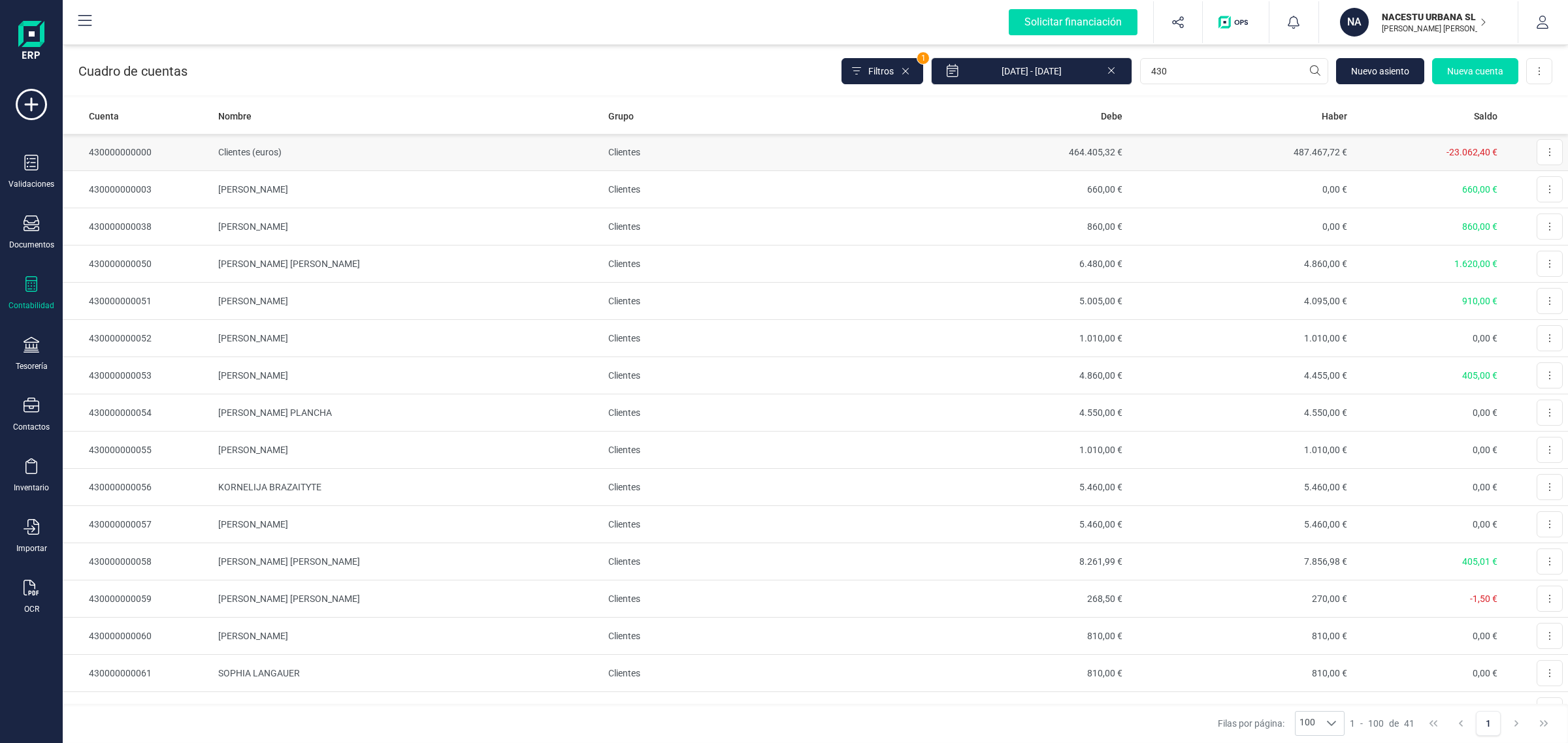
click at [1157, 151] on td "487.467,72 €" at bounding box center [1239, 153] width 225 height 37
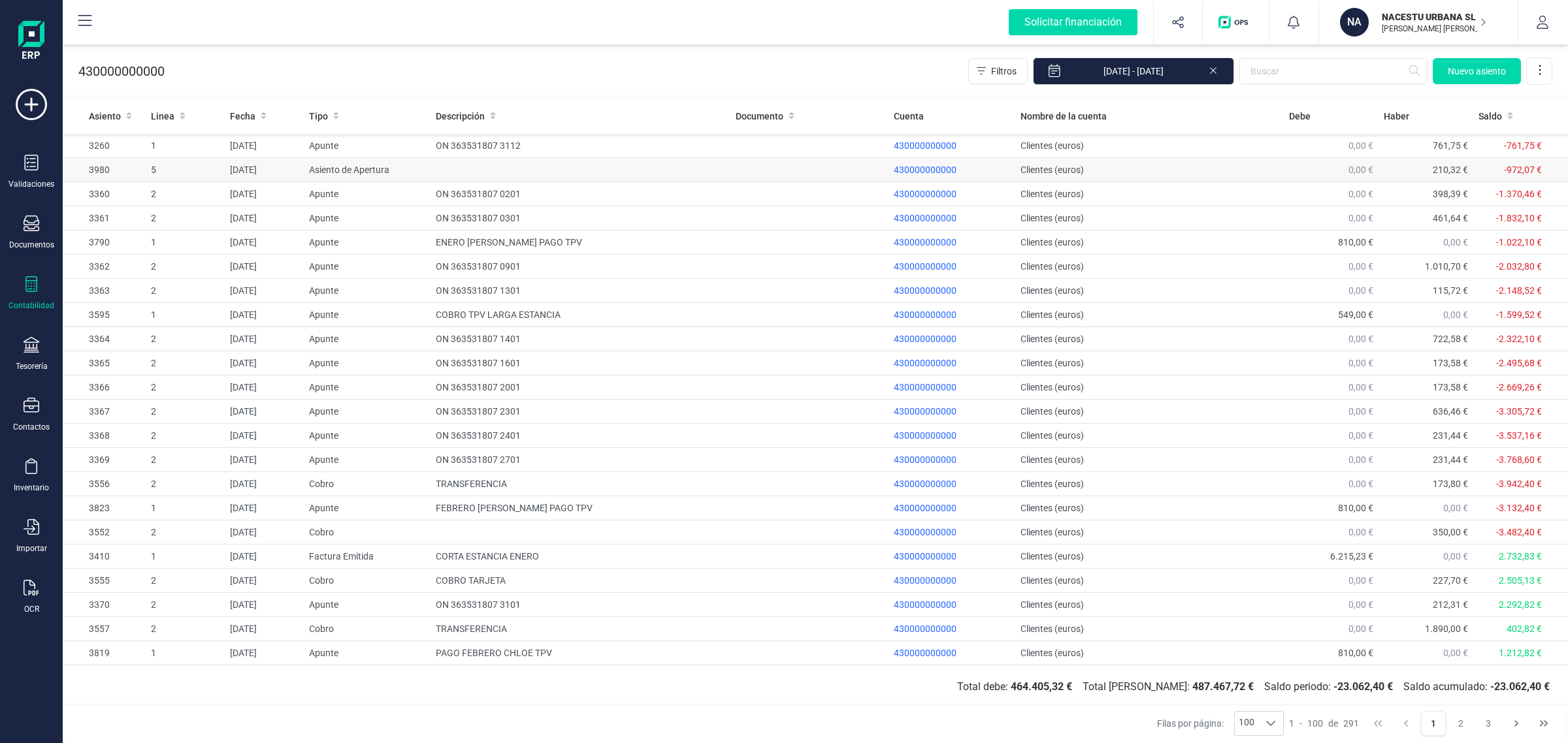
drag, startPoint x: 252, startPoint y: 109, endPoint x: 301, endPoint y: 167, distance: 75.9
click at [252, 109] on span "Fecha" at bounding box center [242, 116] width 25 height 13
click at [250, 116] on span "Fecha" at bounding box center [242, 116] width 25 height 13
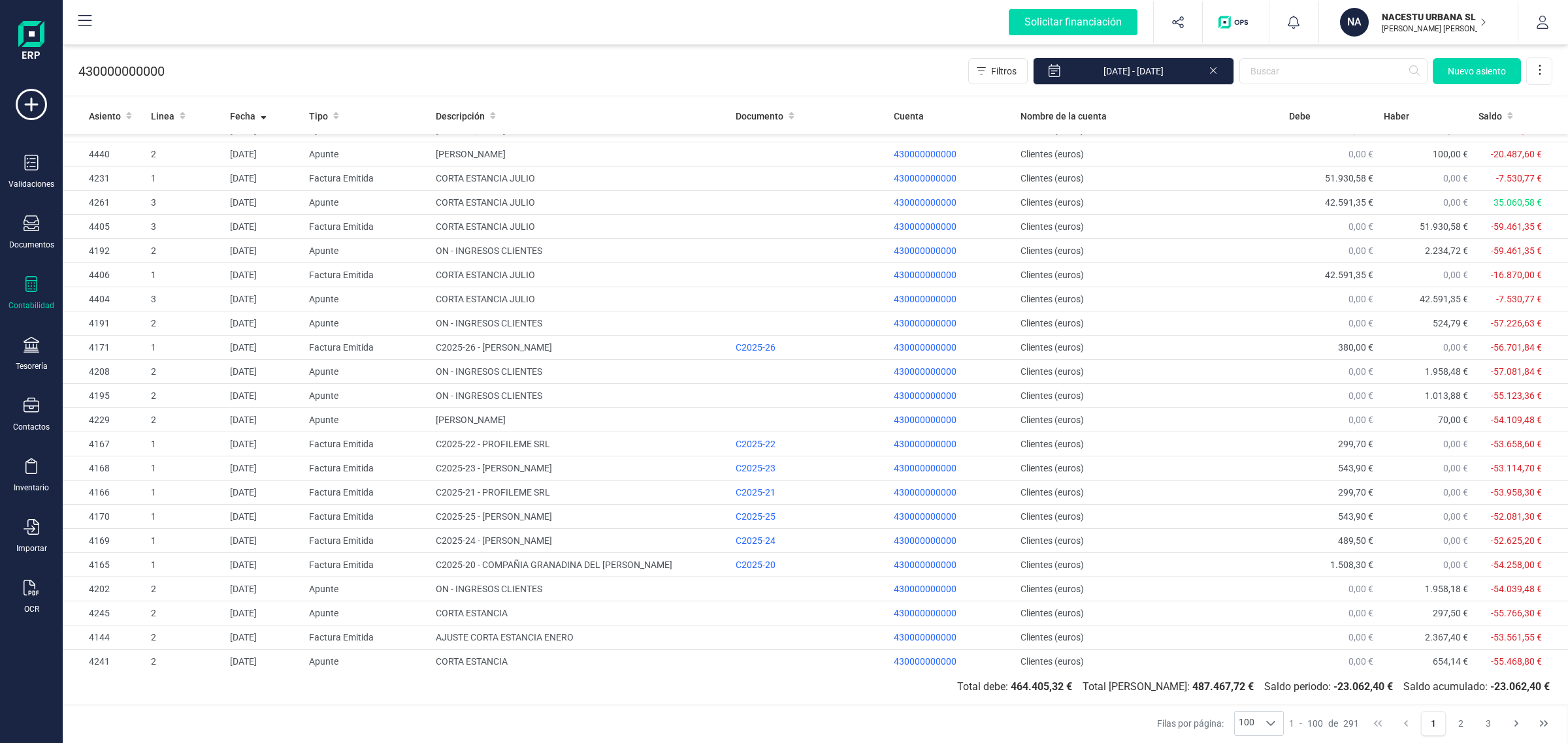
scroll to position [752, 0]
